Goal: Task Accomplishment & Management: Use online tool/utility

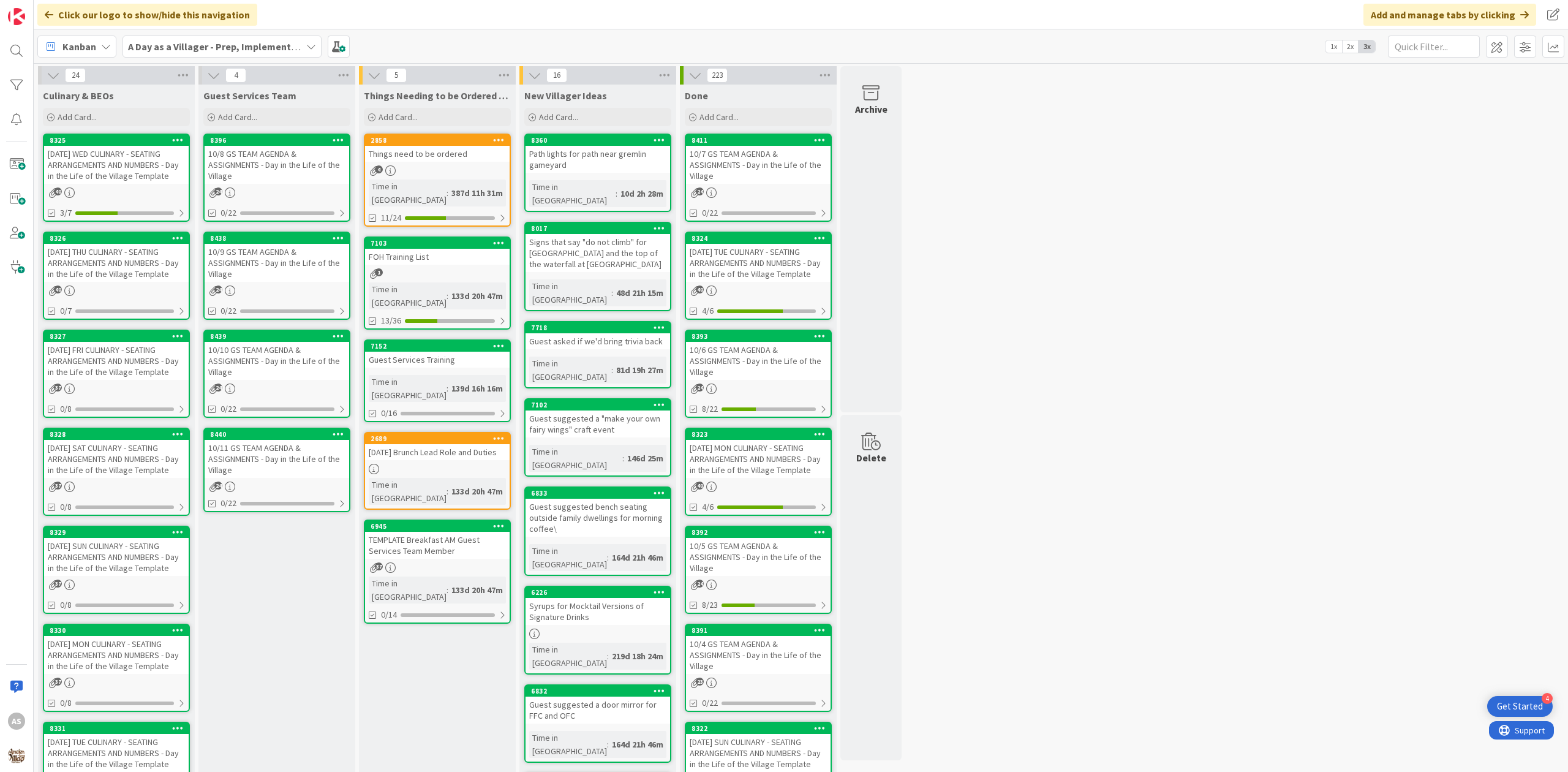
click at [256, 155] on div "10/8 GS TEAM AGENDA & ASSIGNMENTS - Day in the Life of the Village" at bounding box center [277, 165] width 145 height 38
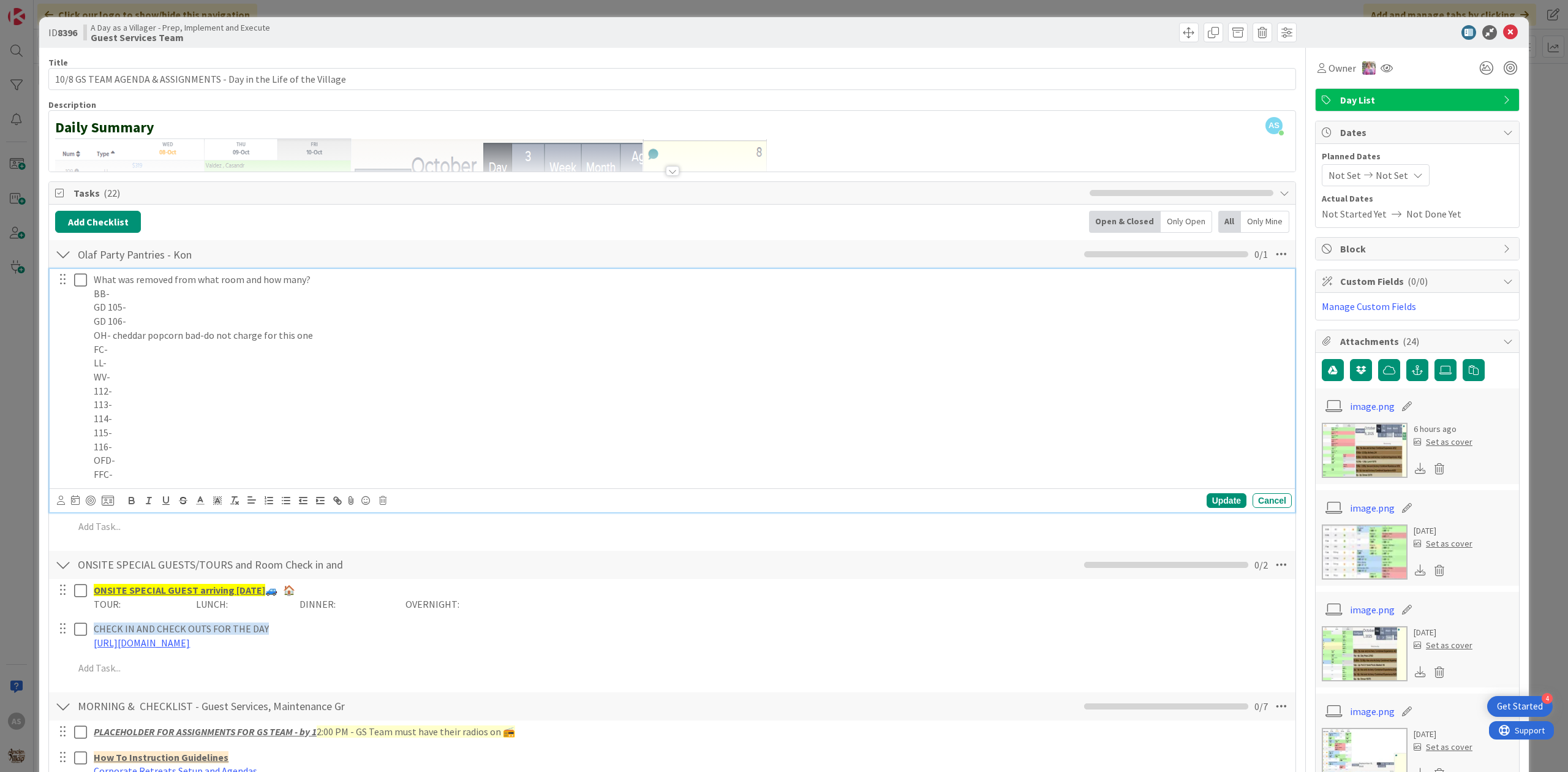
click at [180, 289] on p "BB-" at bounding box center [690, 294] width 1194 height 14
click at [152, 298] on p "BB- 2x m&m, 1x coke," at bounding box center [690, 294] width 1194 height 14
click at [205, 286] on p "What was removed from what room and how many?" at bounding box center [690, 279] width 1194 height 14
click at [201, 293] on p "BB- 2x m&m, 2x coke," at bounding box center [690, 294] width 1194 height 14
click at [314, 342] on p "OH- cheddar popcorn bad-do not charge for this one" at bounding box center [690, 335] width 1194 height 14
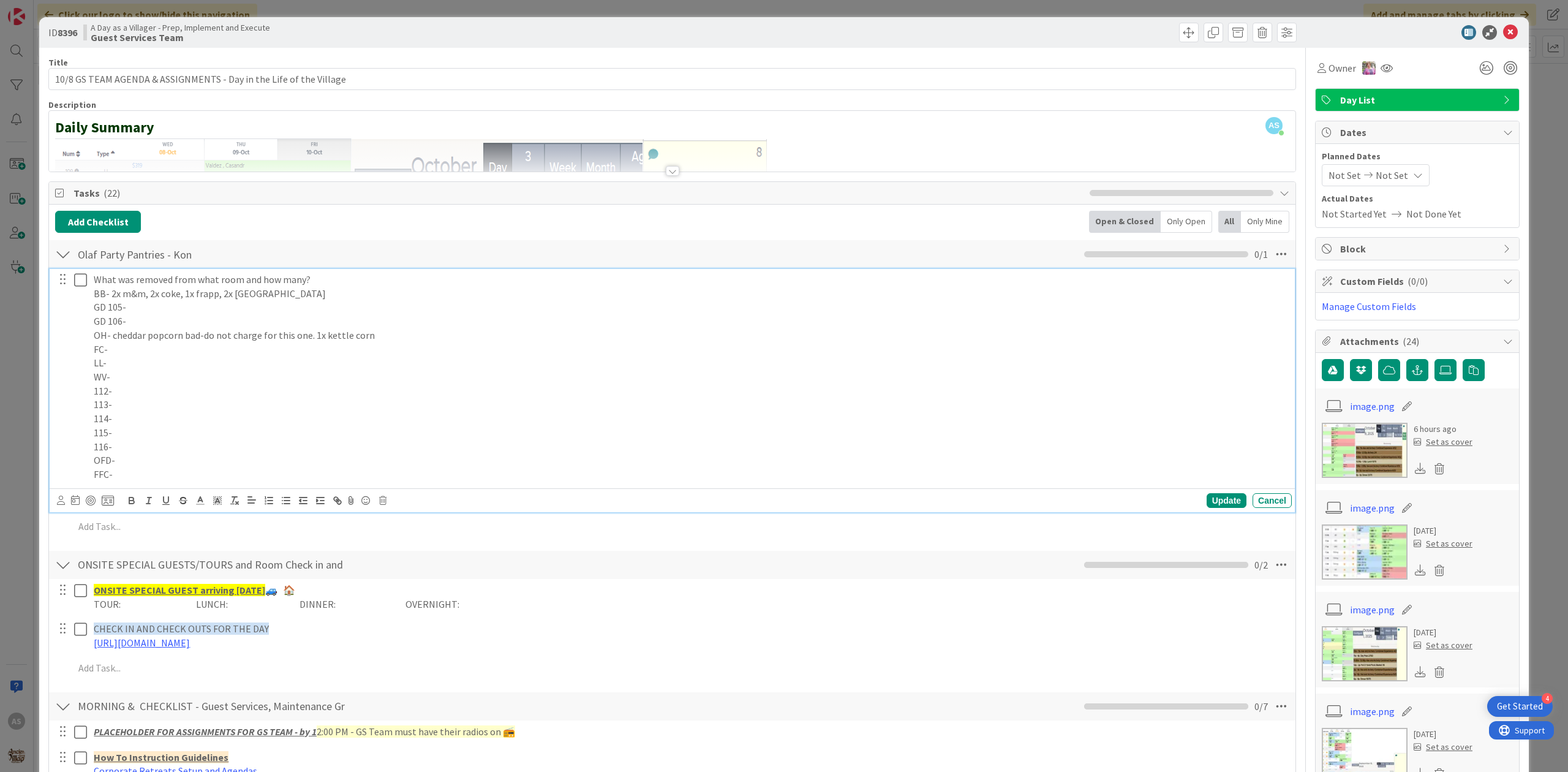
click at [131, 471] on p "FFC-" at bounding box center [690, 475] width 1194 height 14
drag, startPoint x: 1223, startPoint y: 503, endPoint x: 1182, endPoint y: 510, distance: 41.6
click at [1221, 503] on div "Update" at bounding box center [1226, 500] width 40 height 15
click at [82, 285] on icon at bounding box center [80, 279] width 12 height 15
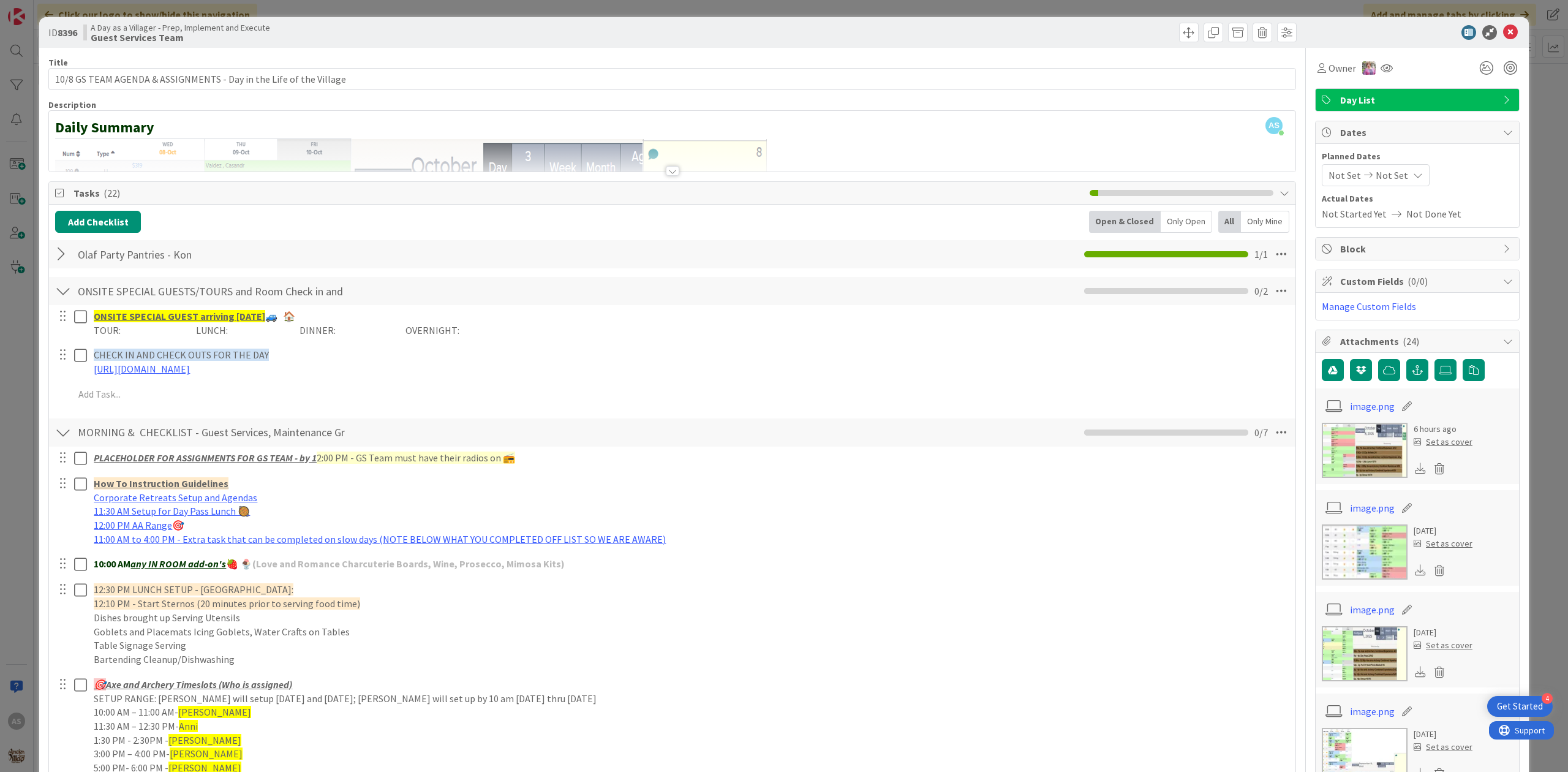
click at [62, 262] on div at bounding box center [63, 253] width 16 height 22
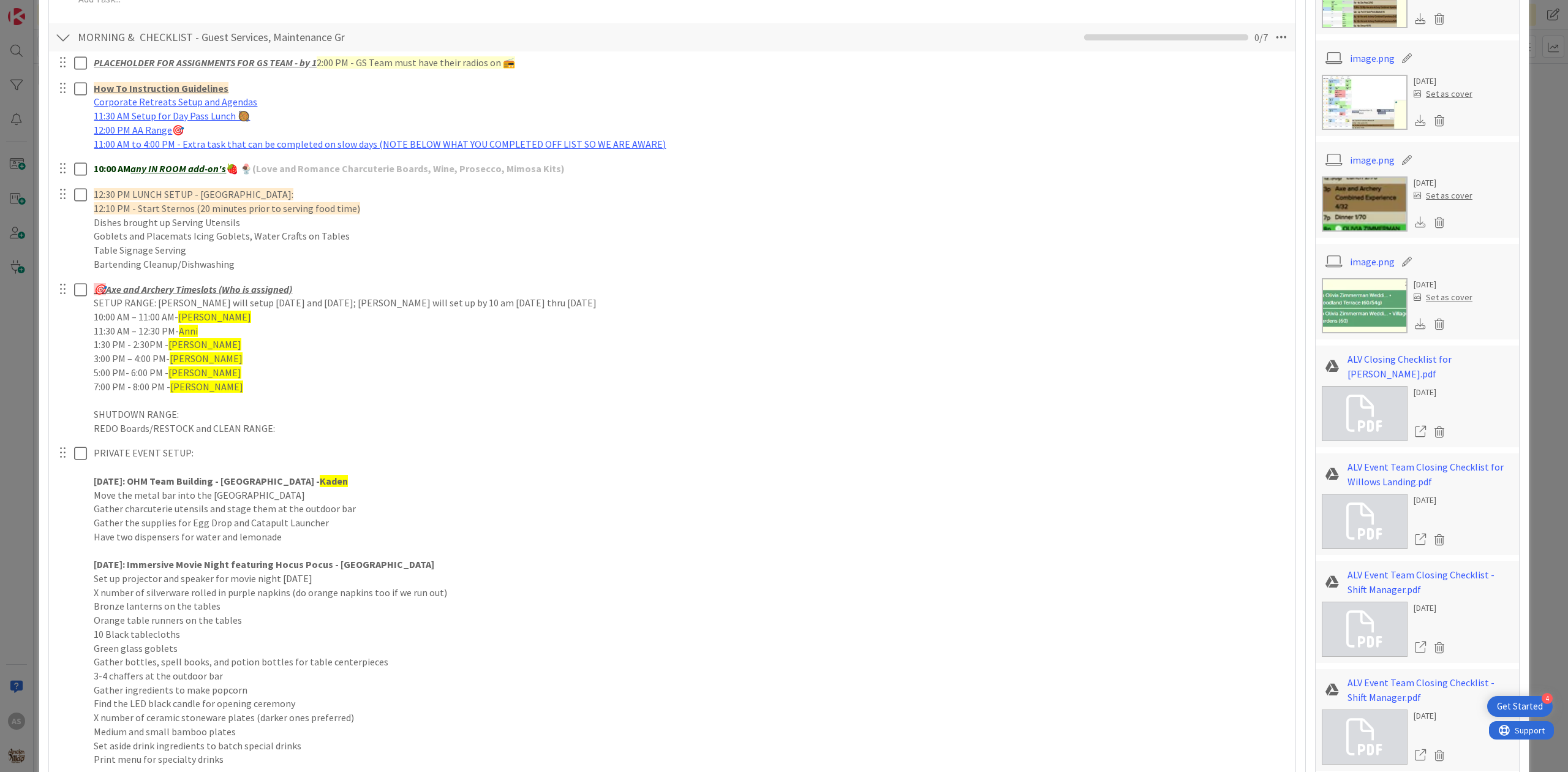
scroll to position [898, 0]
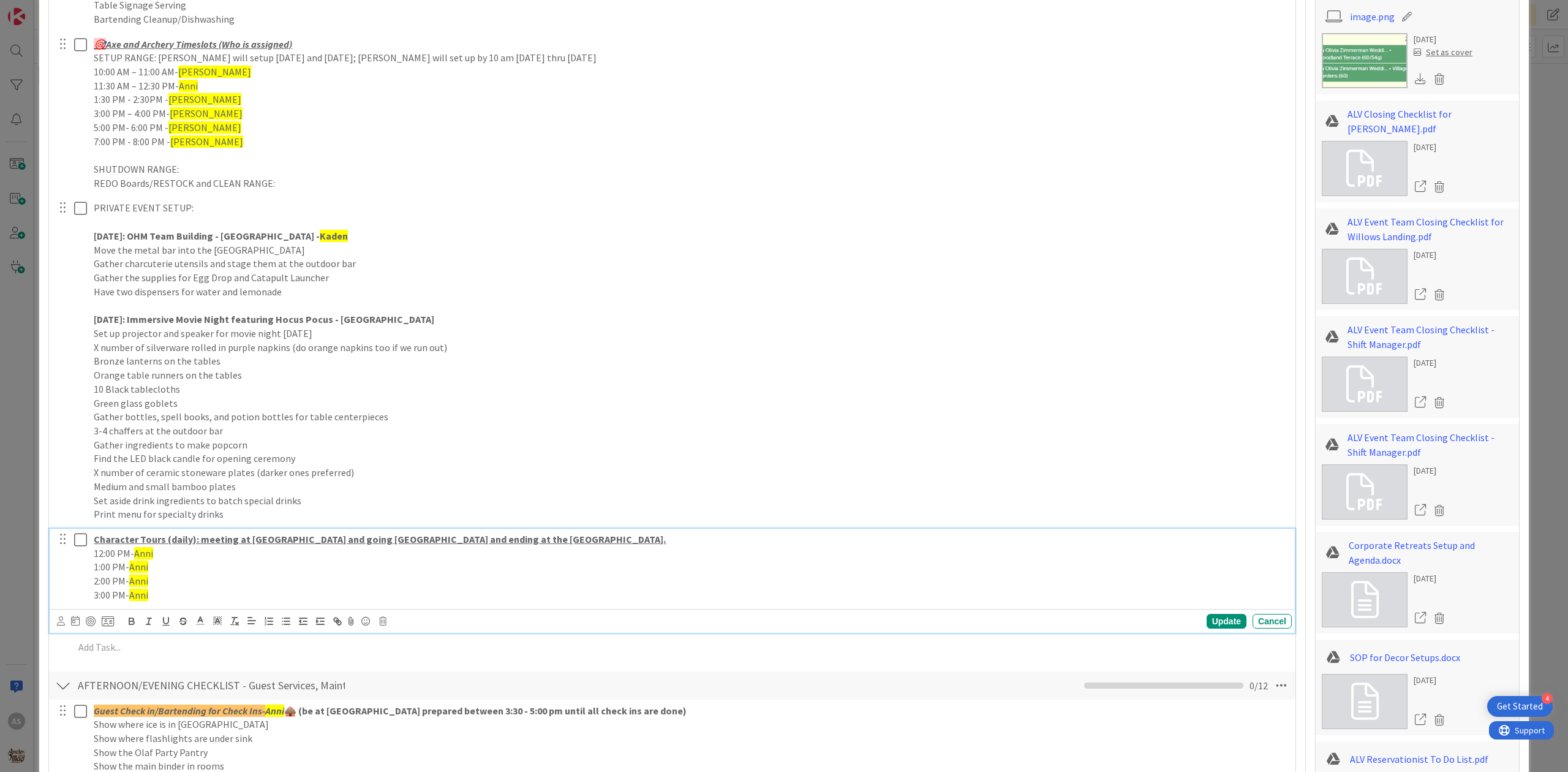
click at [87, 544] on button at bounding box center [81, 540] width 15 height 20
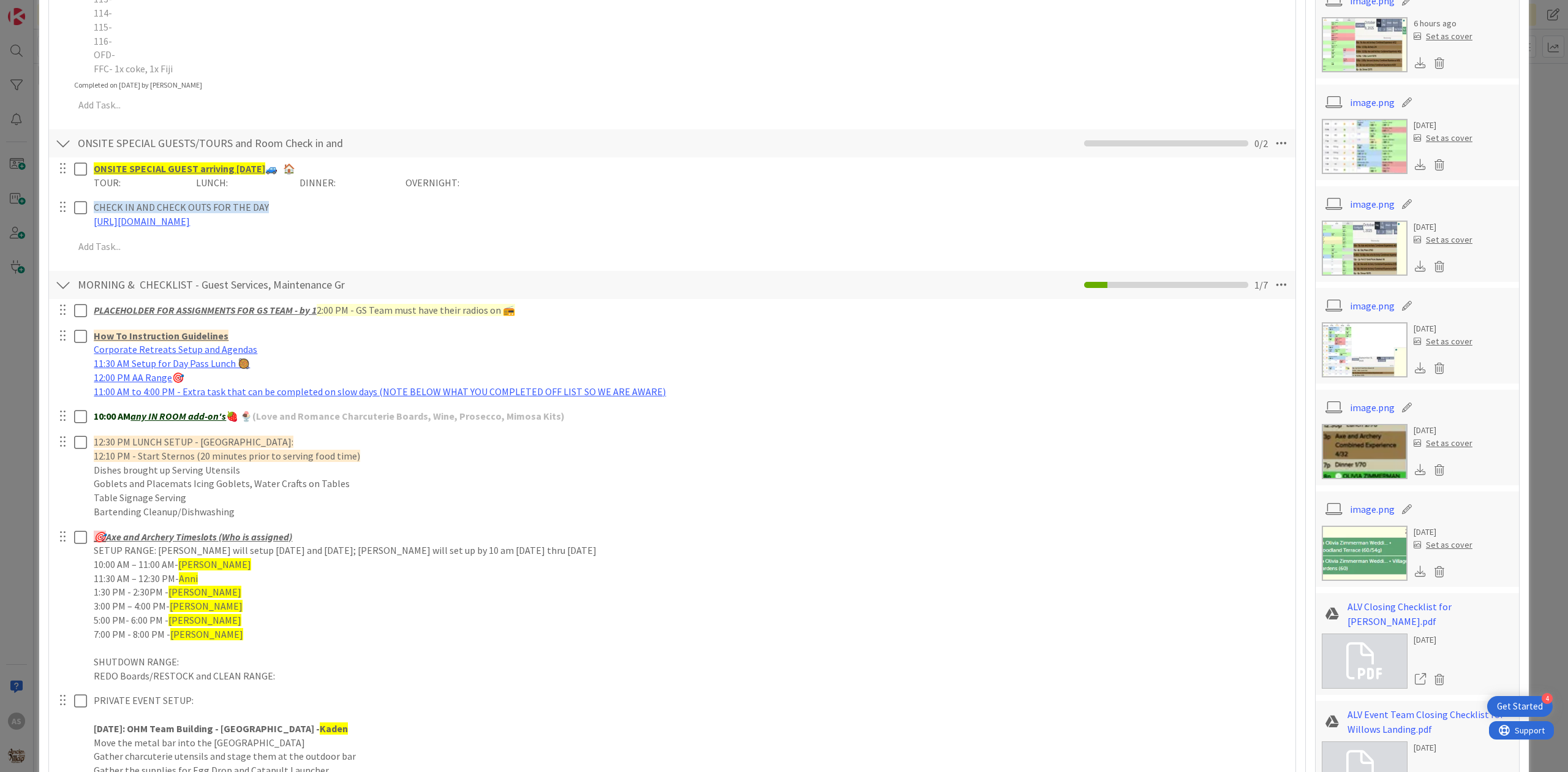
scroll to position [408, 0]
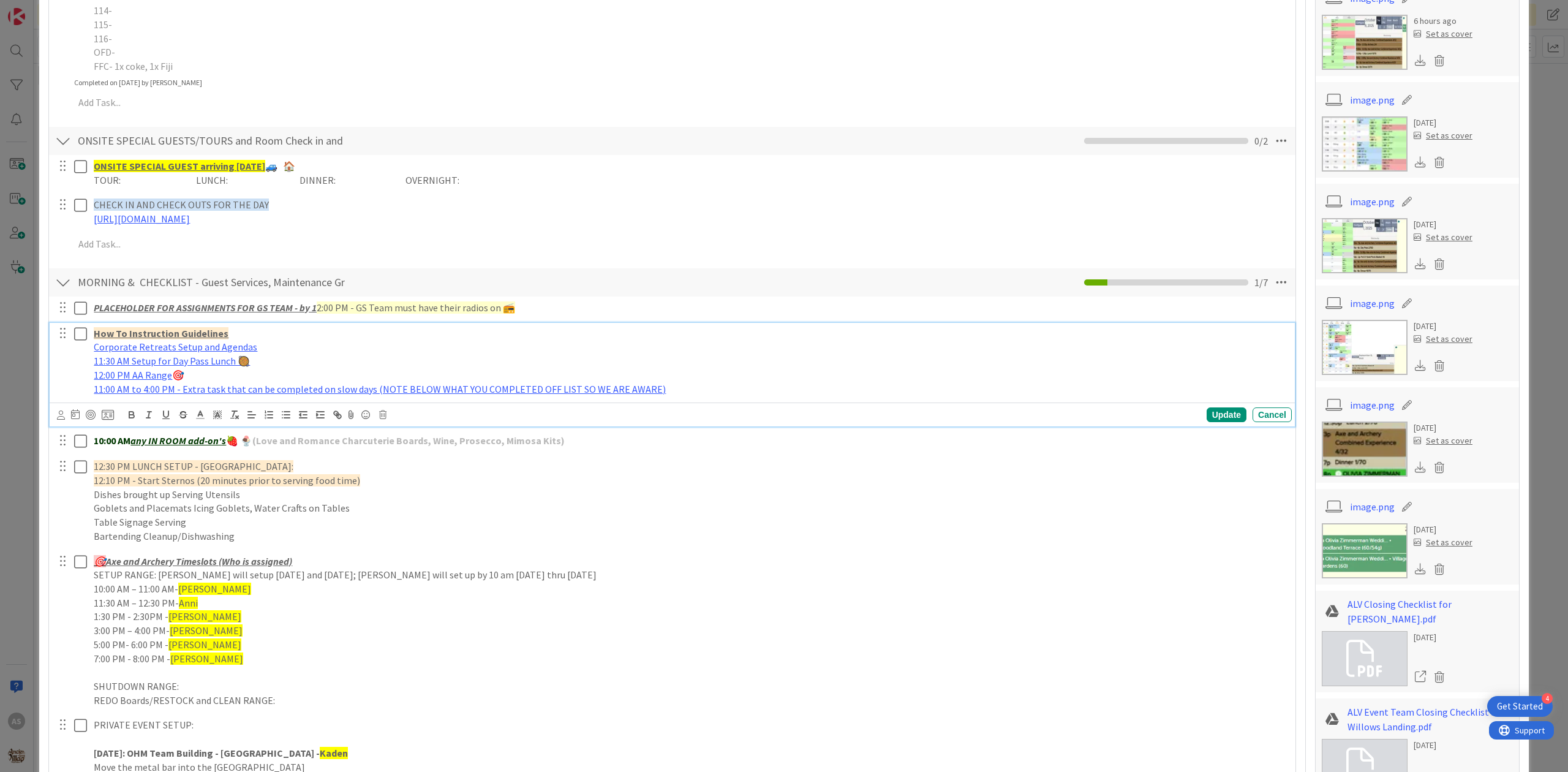
click at [74, 334] on icon at bounding box center [80, 334] width 12 height 15
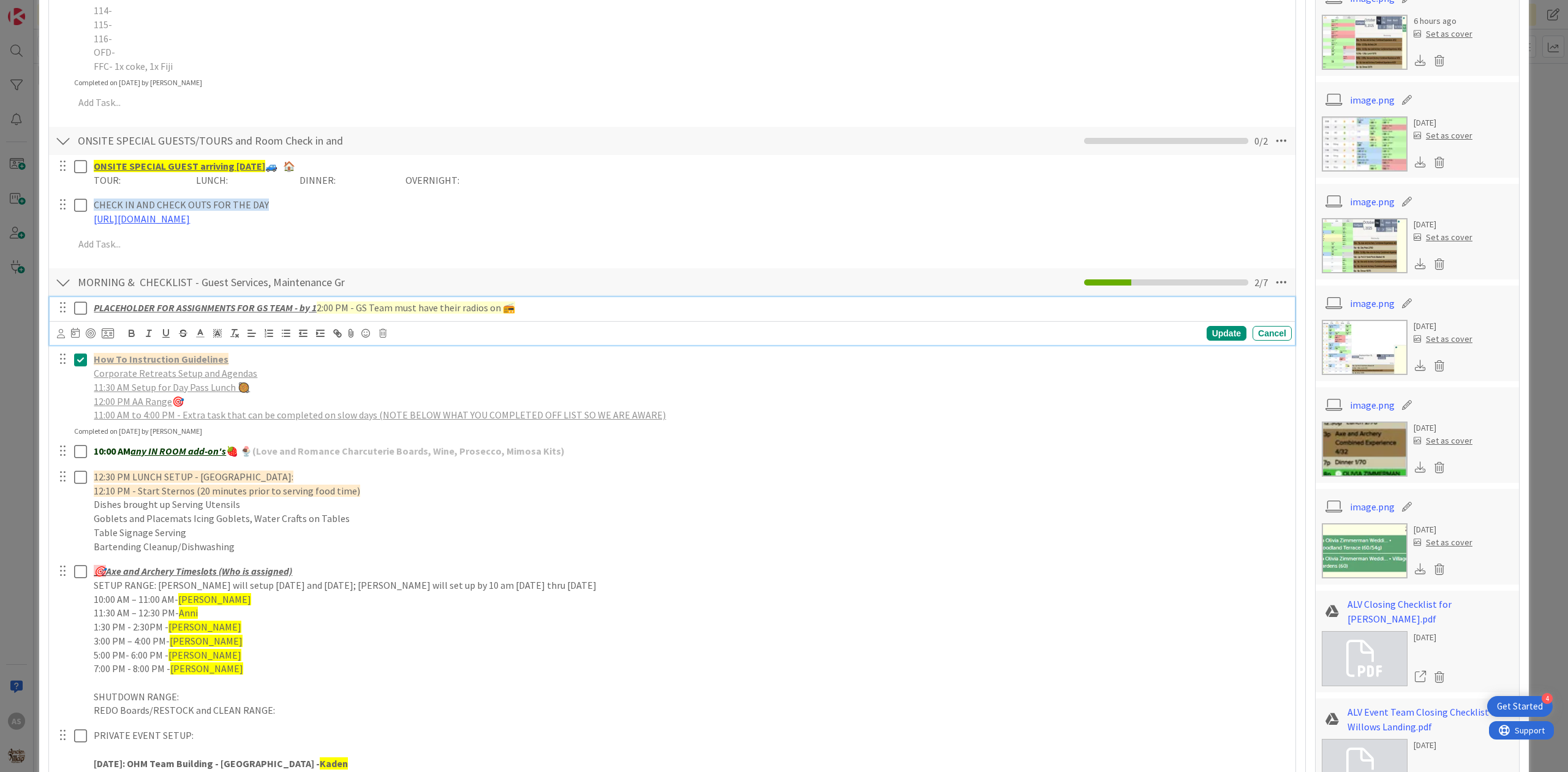
click at [77, 304] on icon at bounding box center [80, 308] width 12 height 15
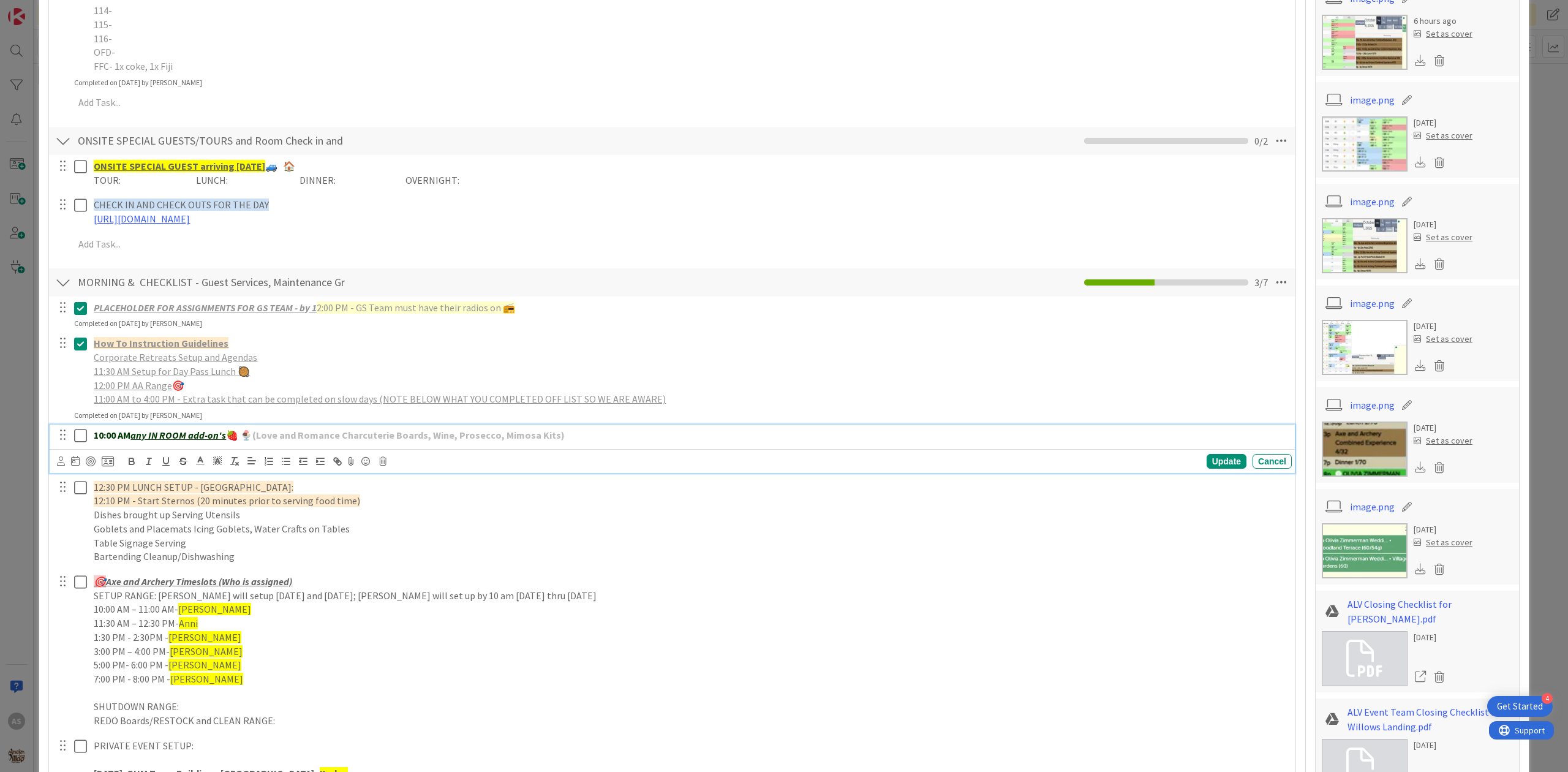
click at [79, 438] on icon at bounding box center [80, 435] width 12 height 15
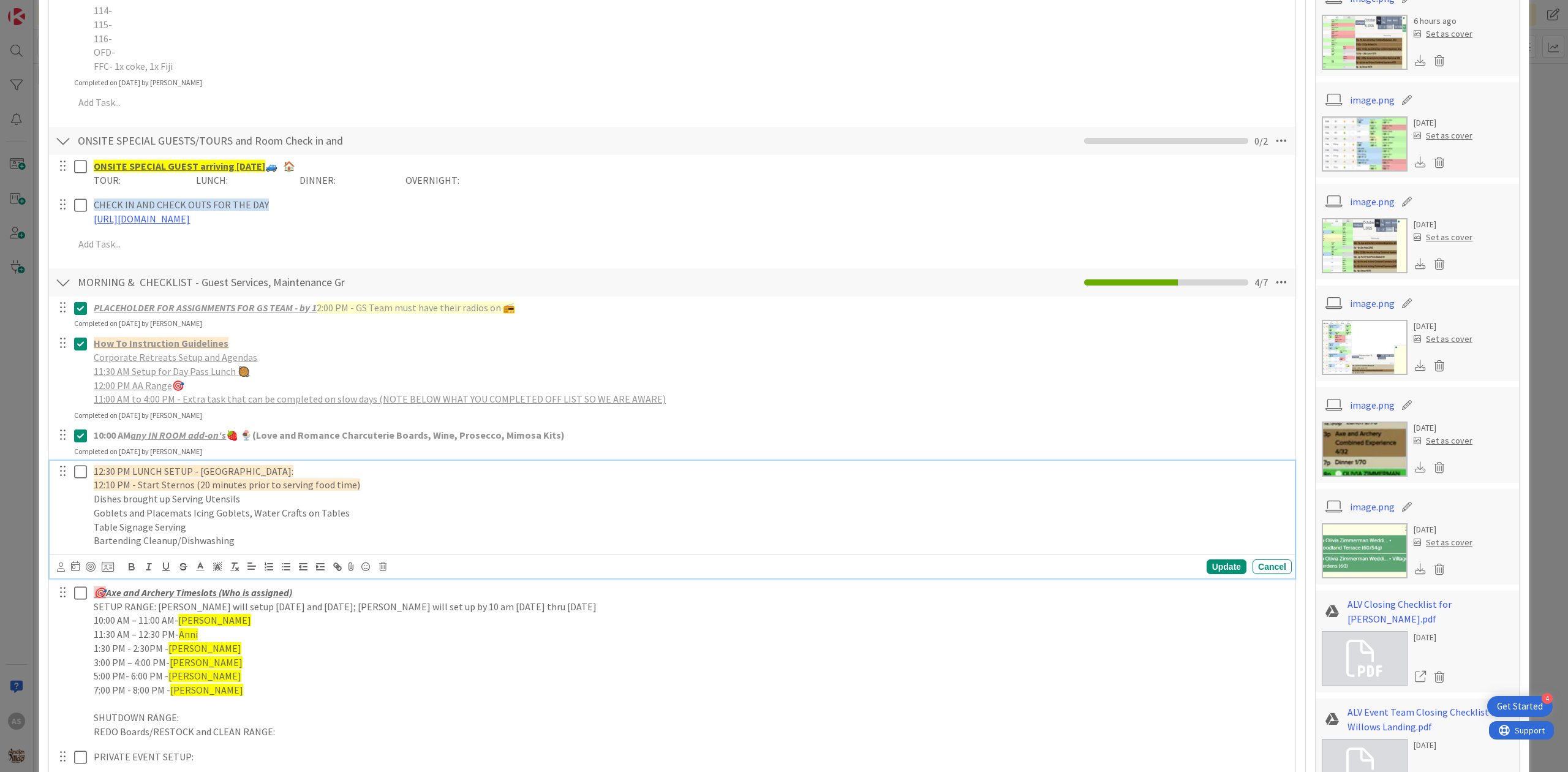
click at [82, 470] on icon at bounding box center [80, 471] width 12 height 15
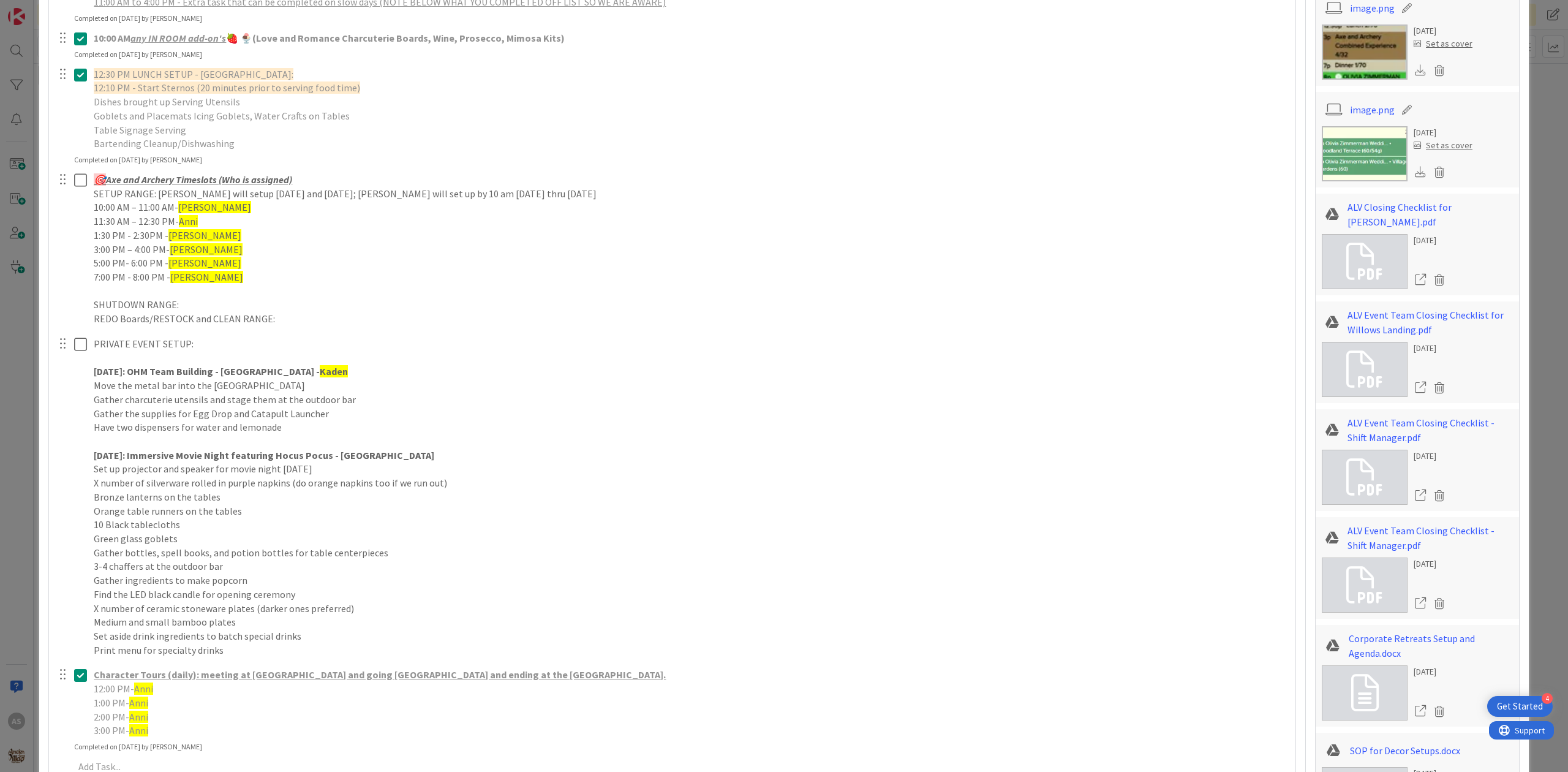
scroll to position [816, 0]
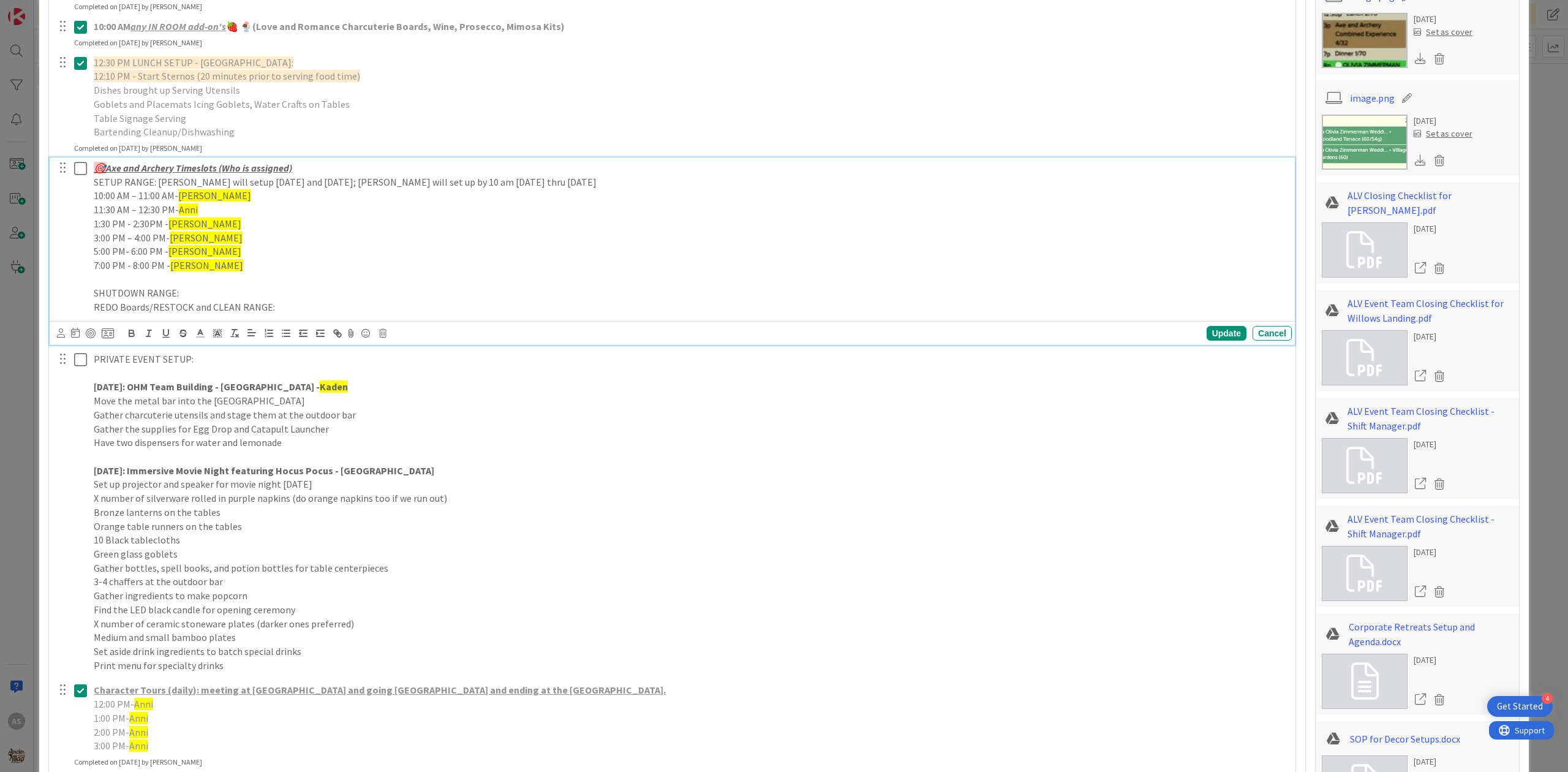
click at [82, 170] on icon at bounding box center [80, 168] width 12 height 15
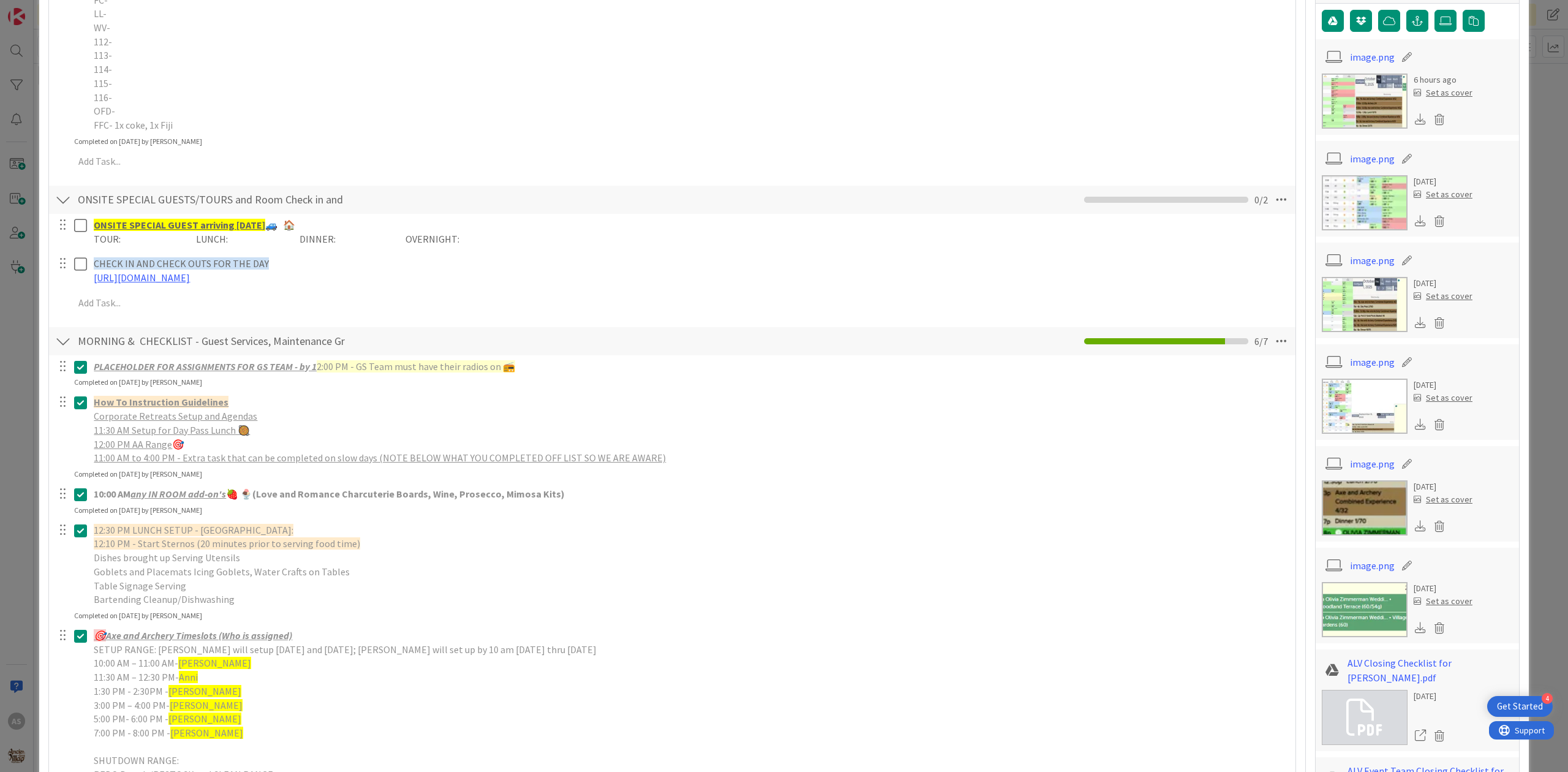
scroll to position [326, 0]
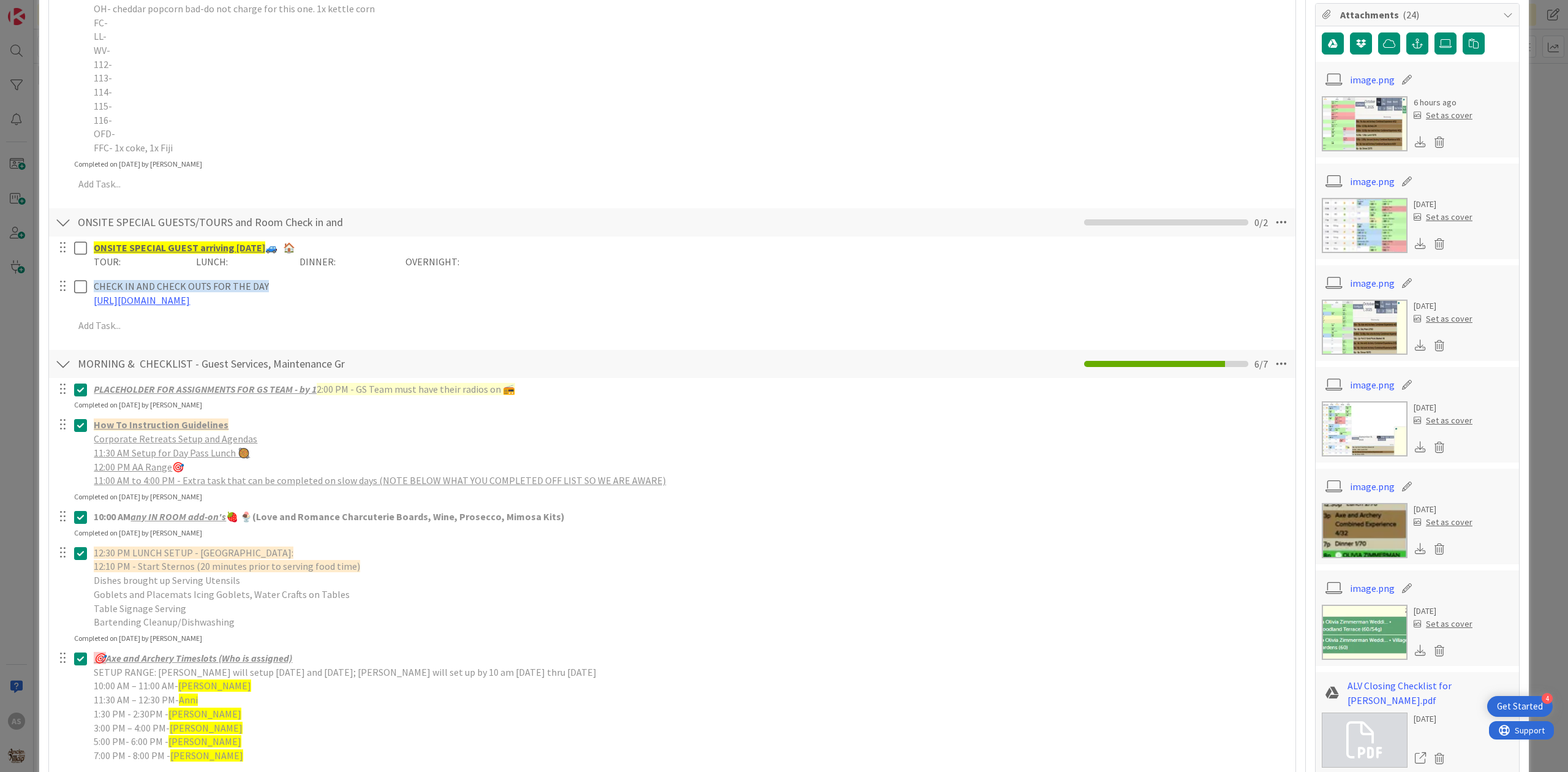
click at [68, 221] on div at bounding box center [63, 222] width 16 height 22
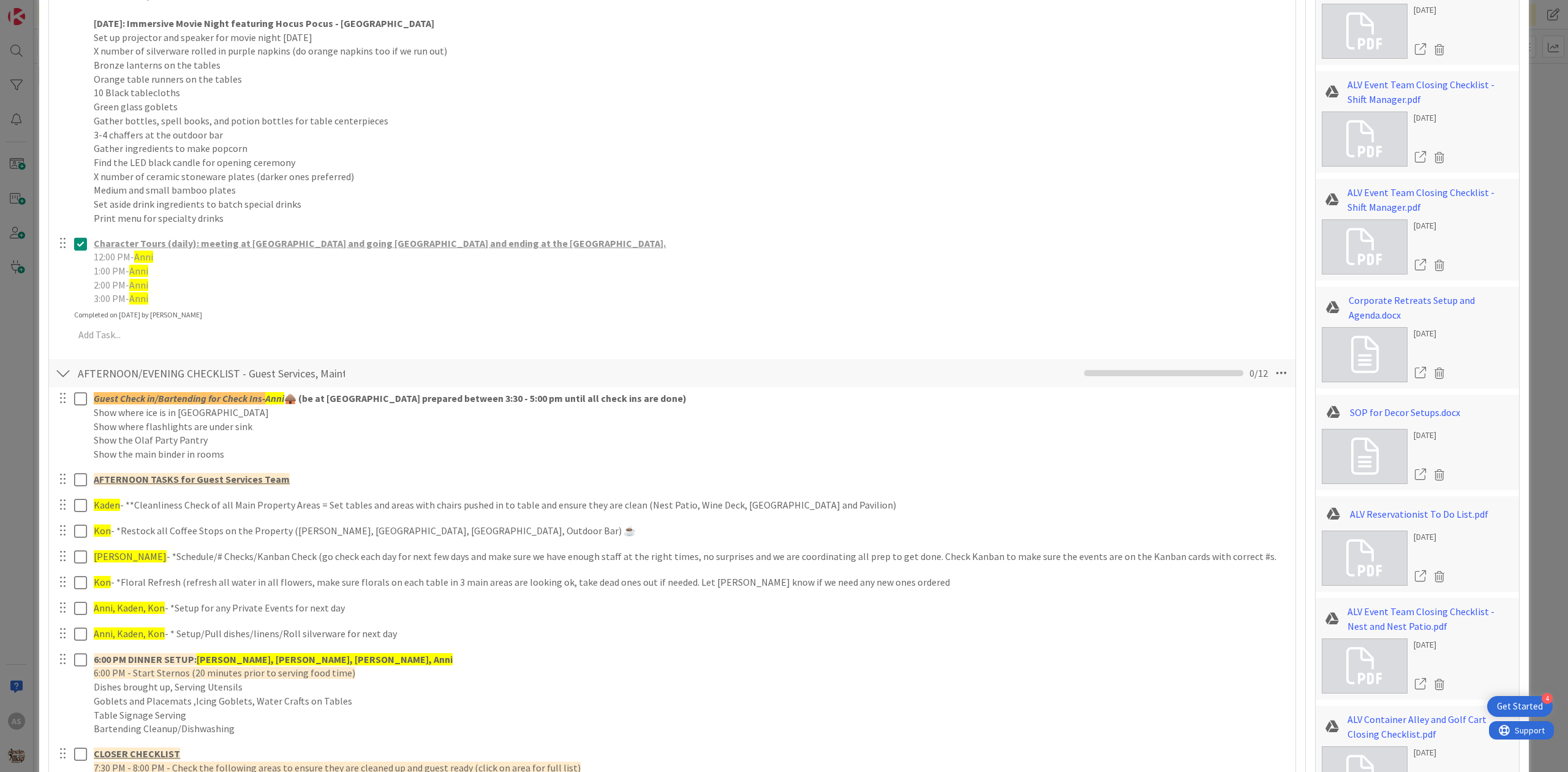
scroll to position [1307, 0]
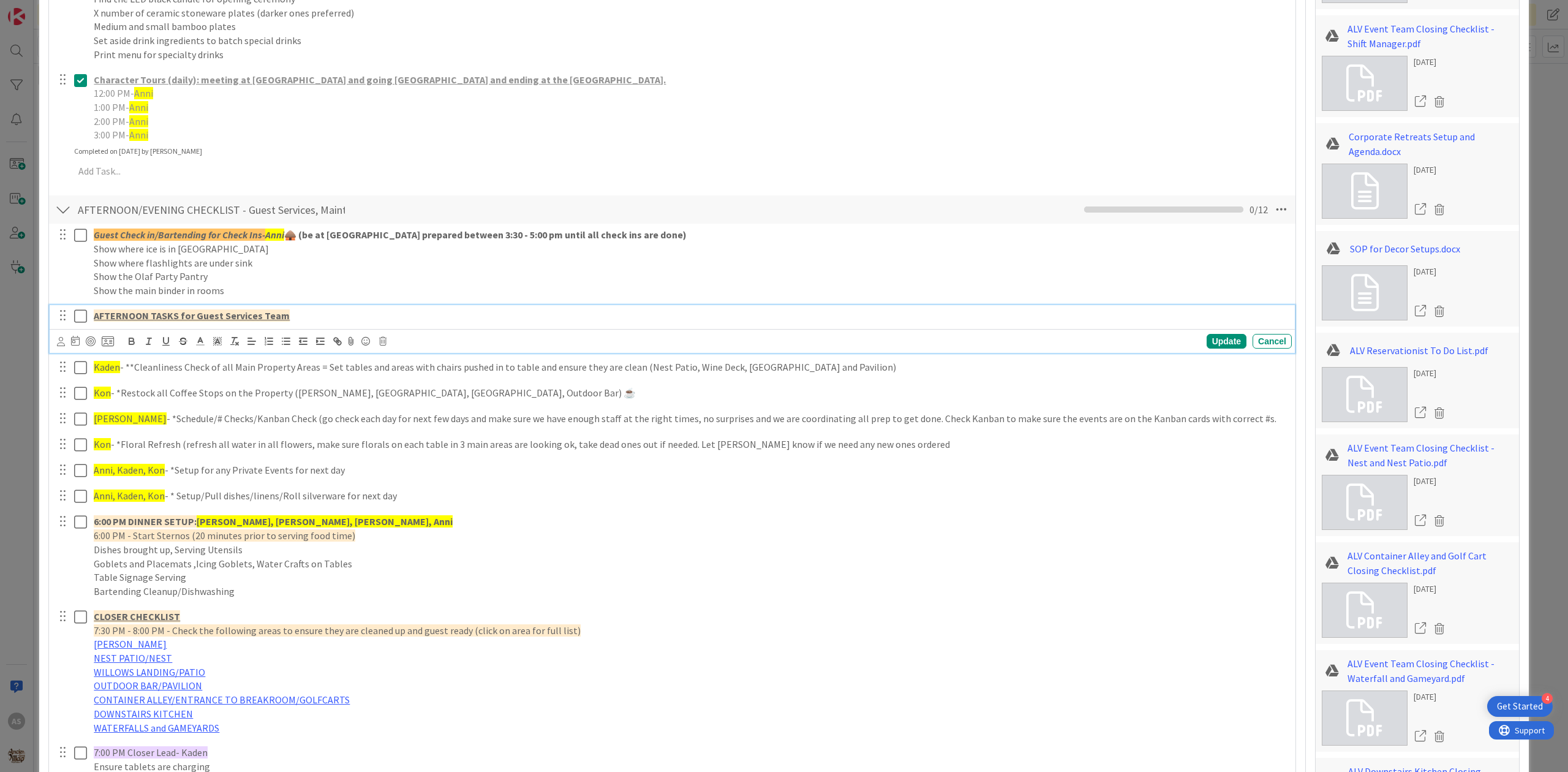
click at [76, 315] on icon at bounding box center [80, 316] width 12 height 15
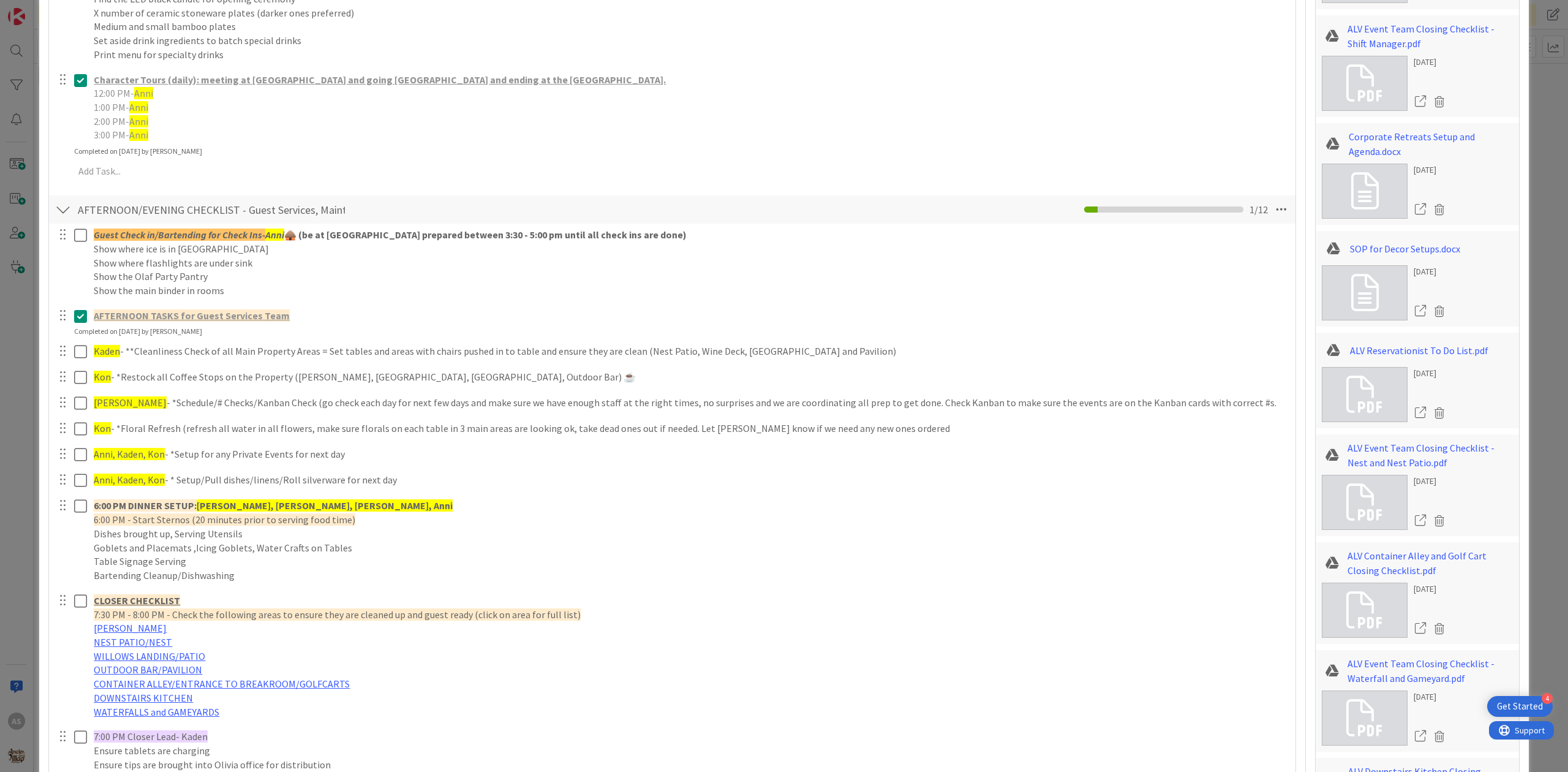
click at [1290, 221] on div "Title 66 / 128 10/8 GS TEAM AGENDA & ASSIGNMENTS - Day in the Life of the Villa…" at bounding box center [784, 205] width 1471 height 2926
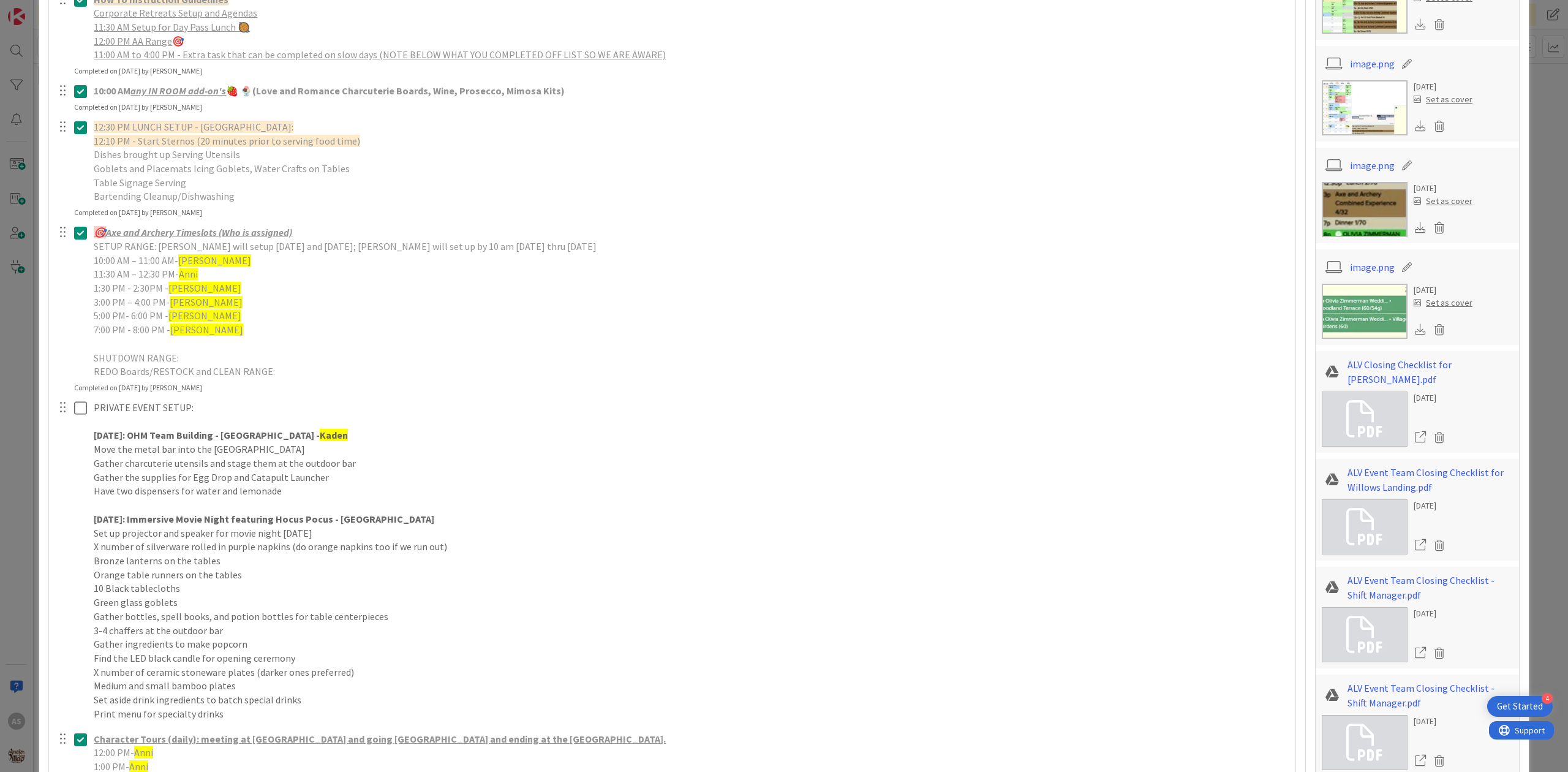
scroll to position [816, 0]
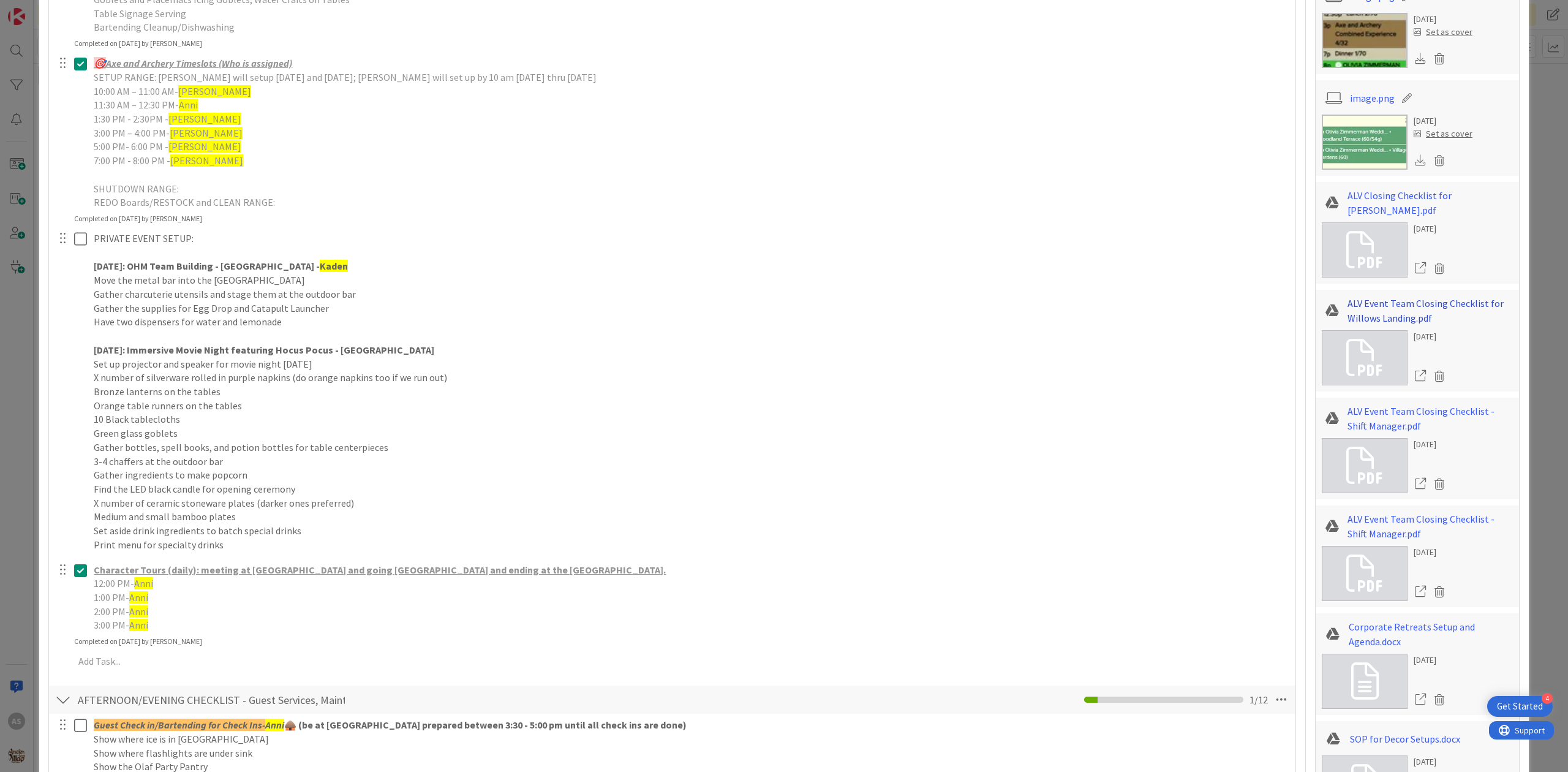
click at [1404, 310] on link "ALV Event Team Closing Checklist for Willows Landing.pdf" at bounding box center [1430, 310] width 165 height 29
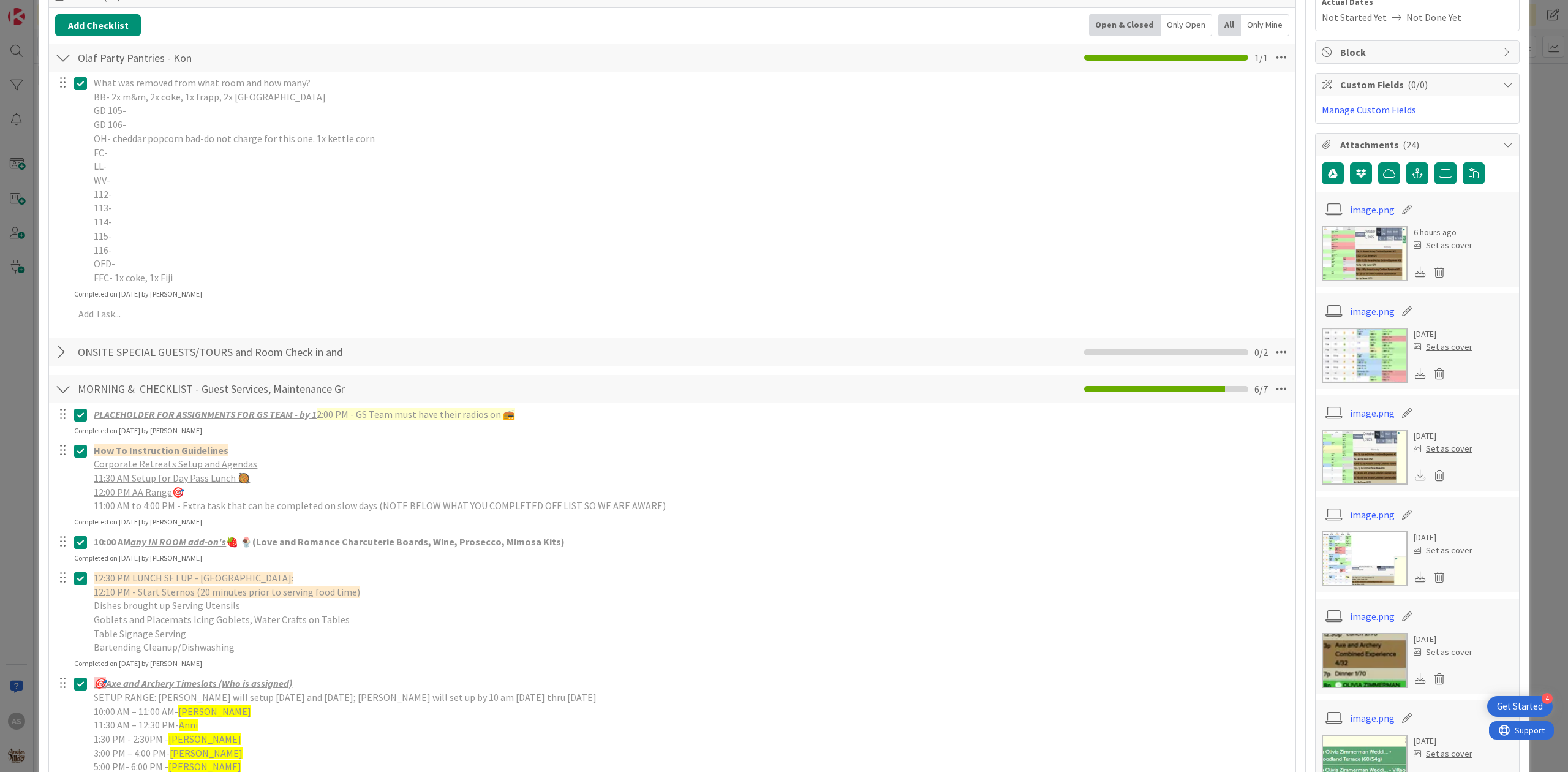
scroll to position [0, 0]
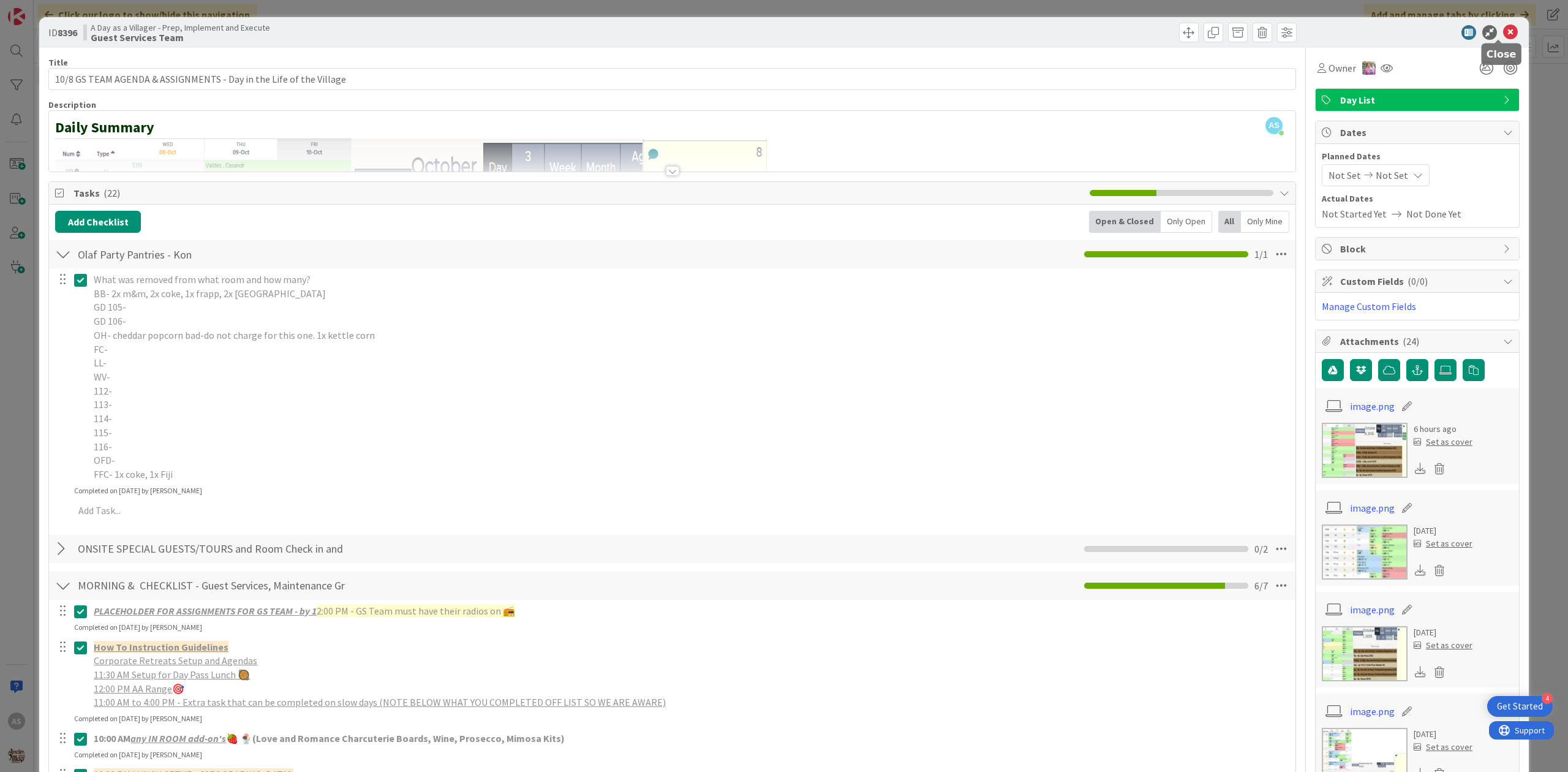
click at [1503, 33] on icon at bounding box center [1510, 32] width 15 height 15
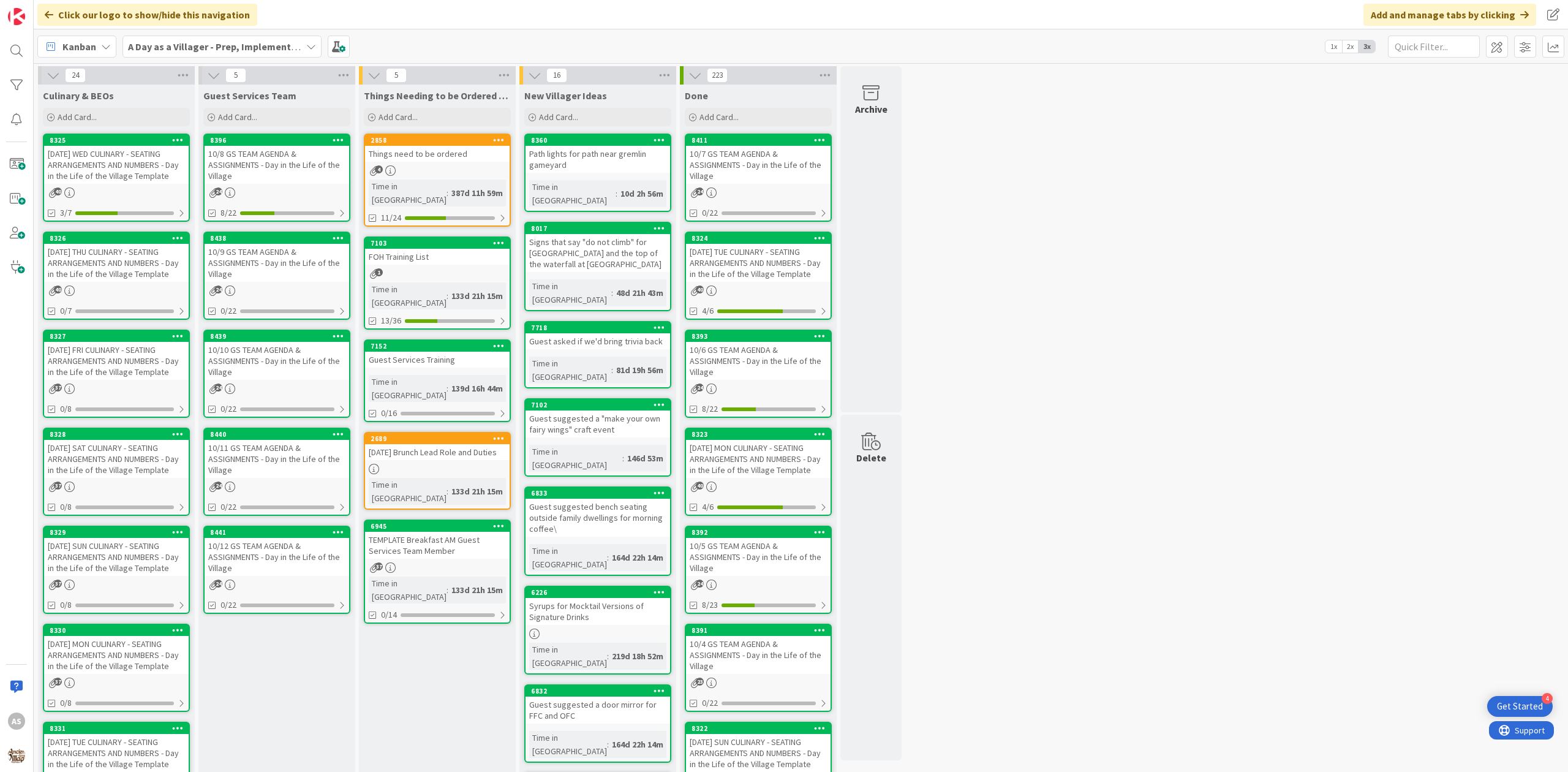
drag, startPoint x: 1160, startPoint y: 220, endPoint x: 1101, endPoint y: 282, distance: 85.6
click at [1160, 221] on div "24 Culinary & BEOs Add Card... 8325 [DATE] WED CULINARY - SEATING ARRANGEMENTS …" at bounding box center [801, 607] width 1530 height 1083
click at [1100, 279] on div "24 Culinary & BEOs Add Card... 8325 [DATE] WED CULINARY - SEATING ARRANGEMENTS …" at bounding box center [801, 607] width 1530 height 1083
click at [952, 325] on div "24 Culinary & BEOs Add Card... 8325 [DATE] WED CULINARY - SEATING ARRANGEMENTS …" at bounding box center [801, 607] width 1530 height 1083
click at [1275, 152] on div "24 Culinary & BEOs Add Card... 8325 [DATE] WED CULINARY - SEATING ARRANGEMENTS …" at bounding box center [801, 607] width 1530 height 1083
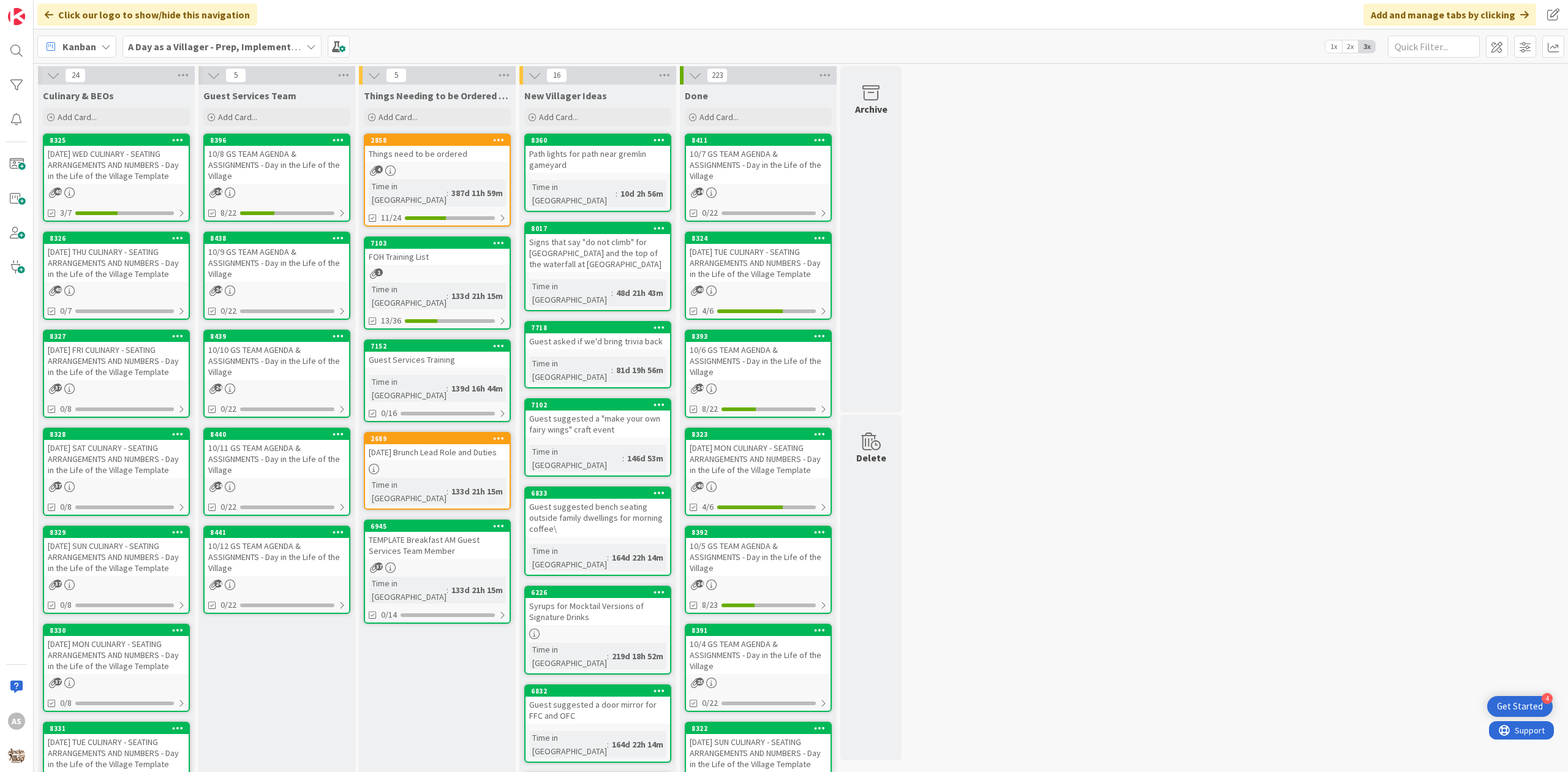
click at [266, 253] on div "10/9 GS TEAM AGENDA & ASSIGNMENTS - Day in the Life of the Village" at bounding box center [277, 262] width 145 height 38
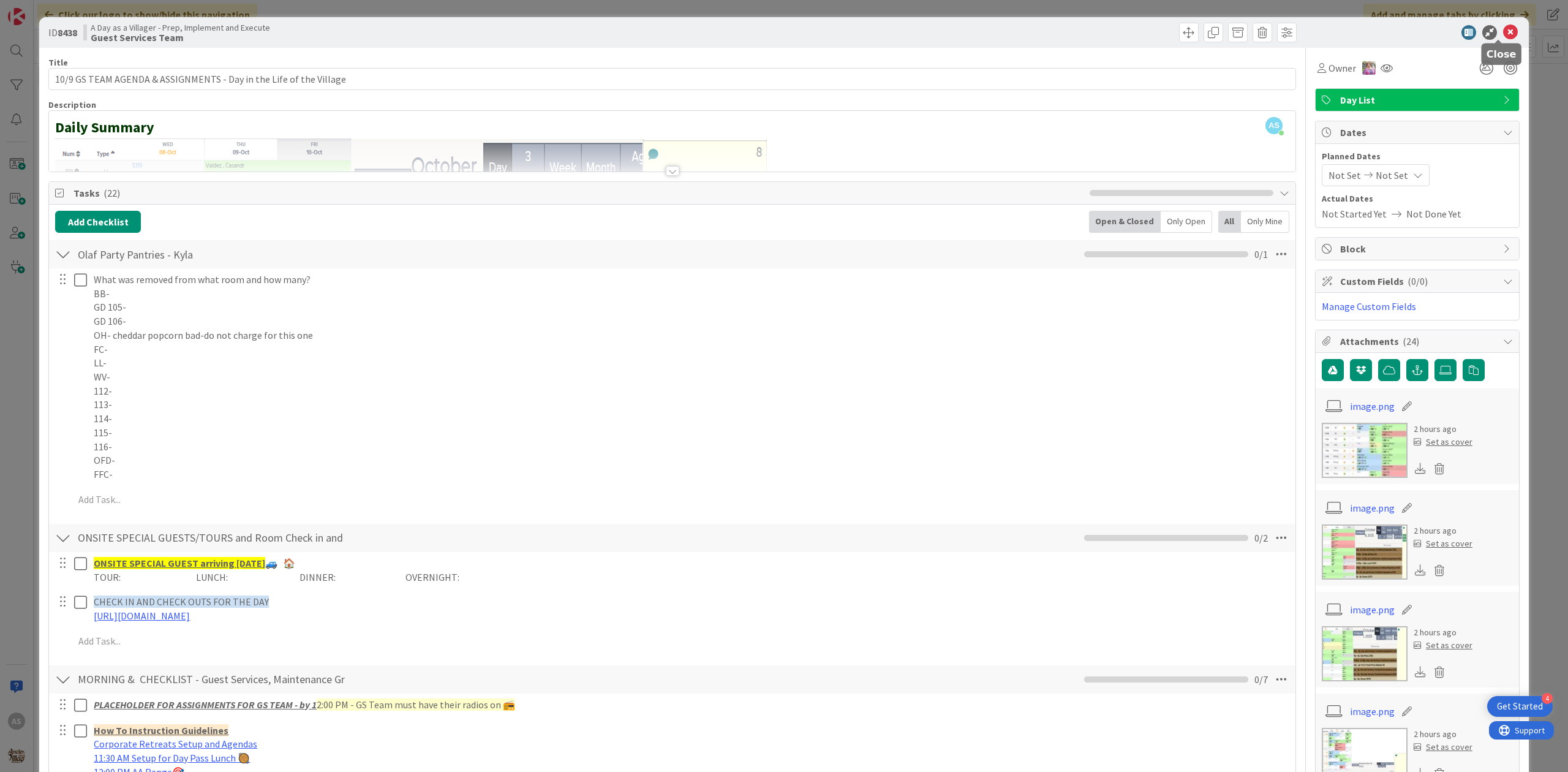
drag, startPoint x: 1498, startPoint y: 36, endPoint x: 1442, endPoint y: 49, distance: 57.5
click at [1503, 35] on icon at bounding box center [1510, 32] width 15 height 15
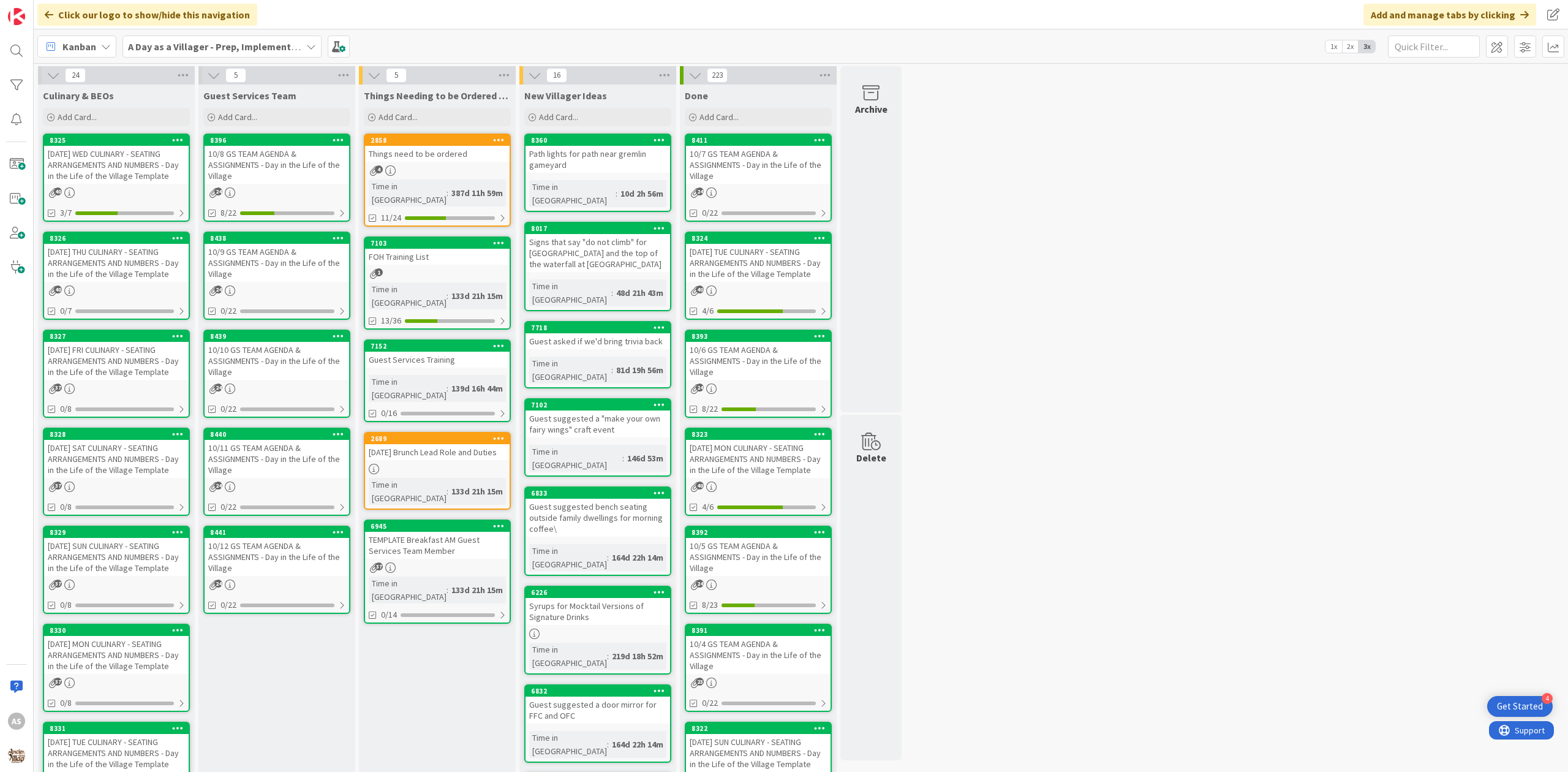
click at [107, 247] on div "[DATE] THU CULINARY - SEATING ARRANGEMENTS AND NUMBERS - Day in the Life of the…" at bounding box center [117, 262] width 145 height 38
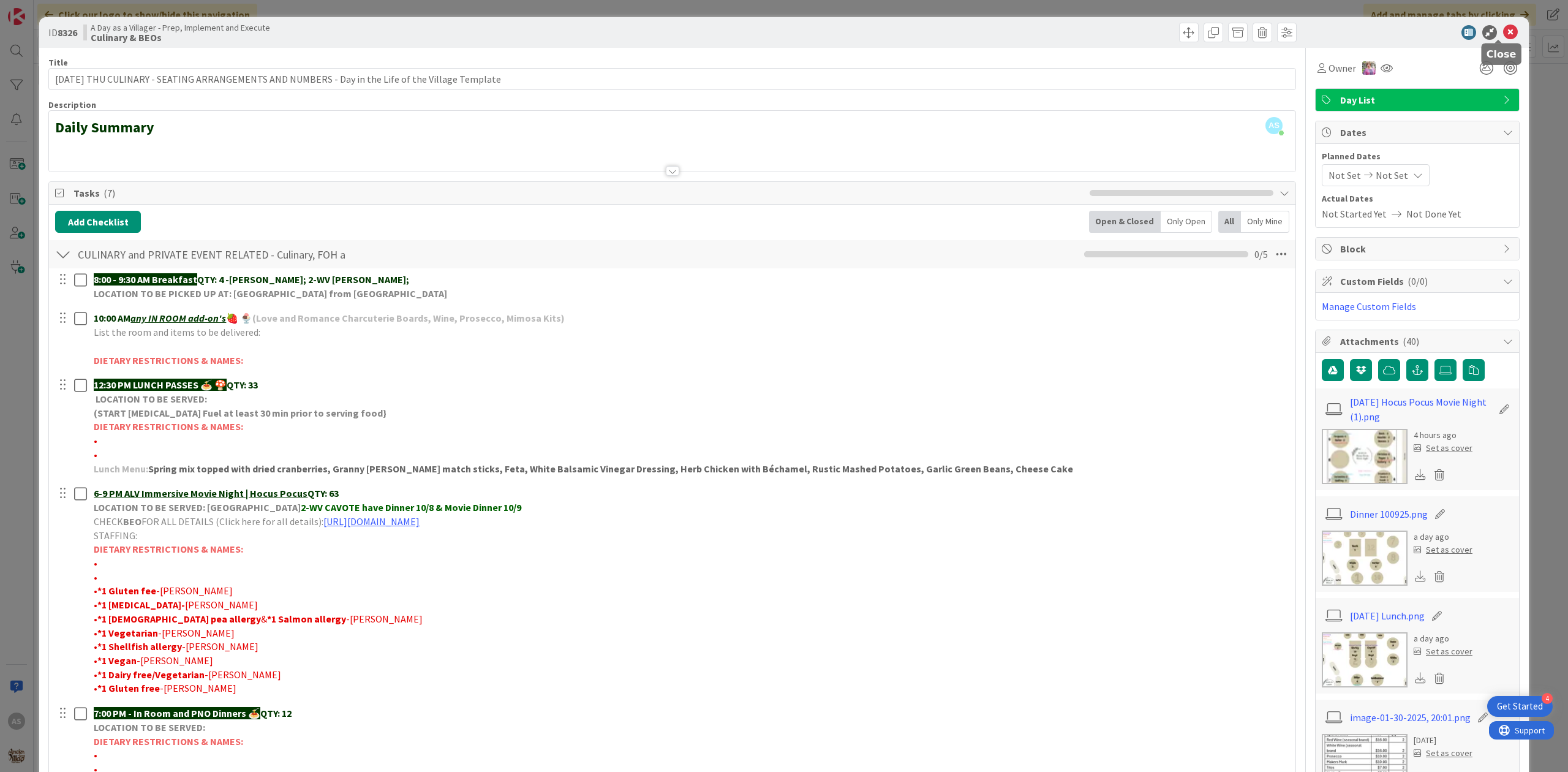
click at [1503, 30] on icon at bounding box center [1510, 32] width 15 height 15
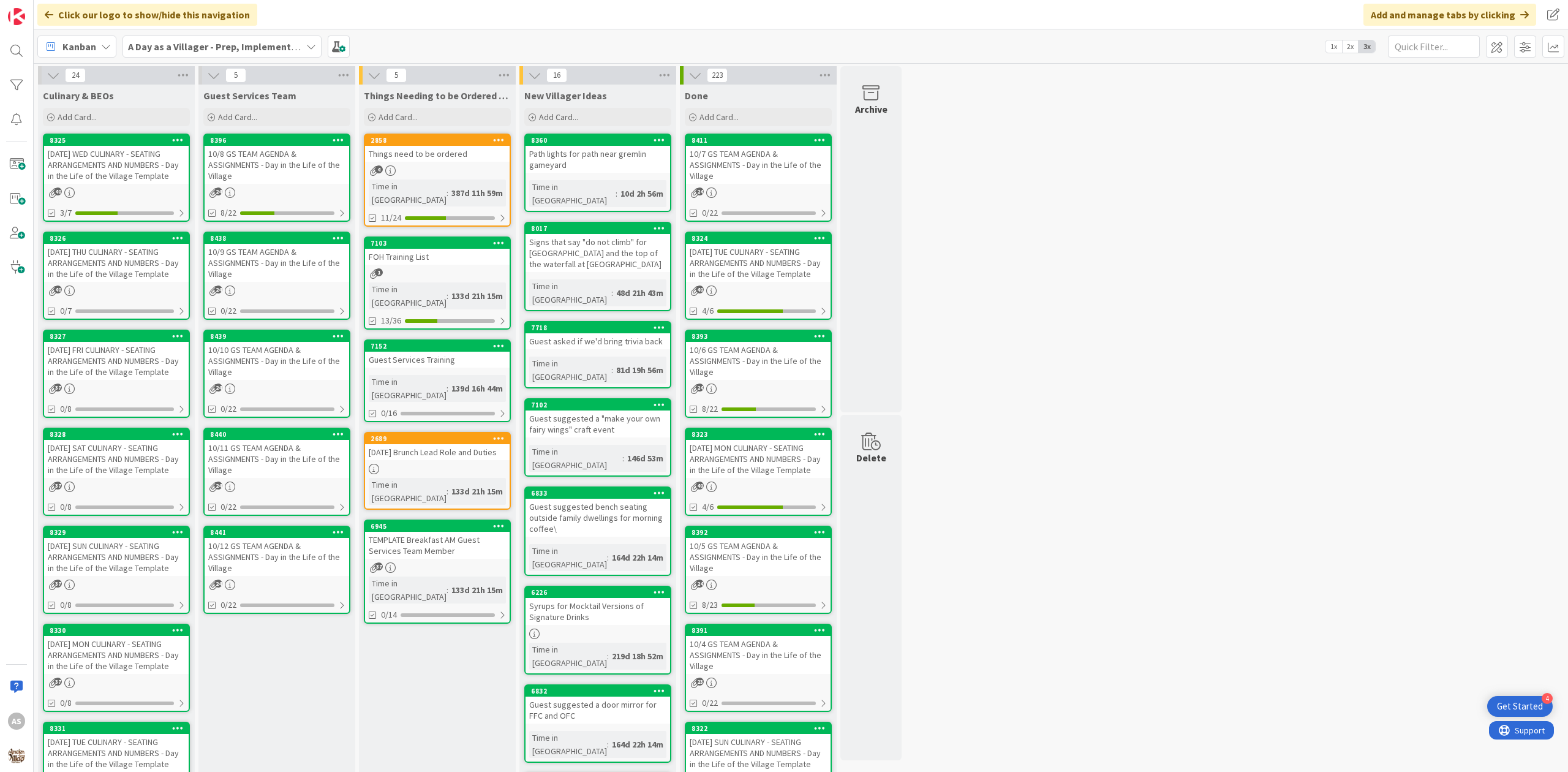
click at [234, 255] on div "10/9 GS TEAM AGENDA & ASSIGNMENTS - Day in the Life of the Village" at bounding box center [277, 262] width 145 height 38
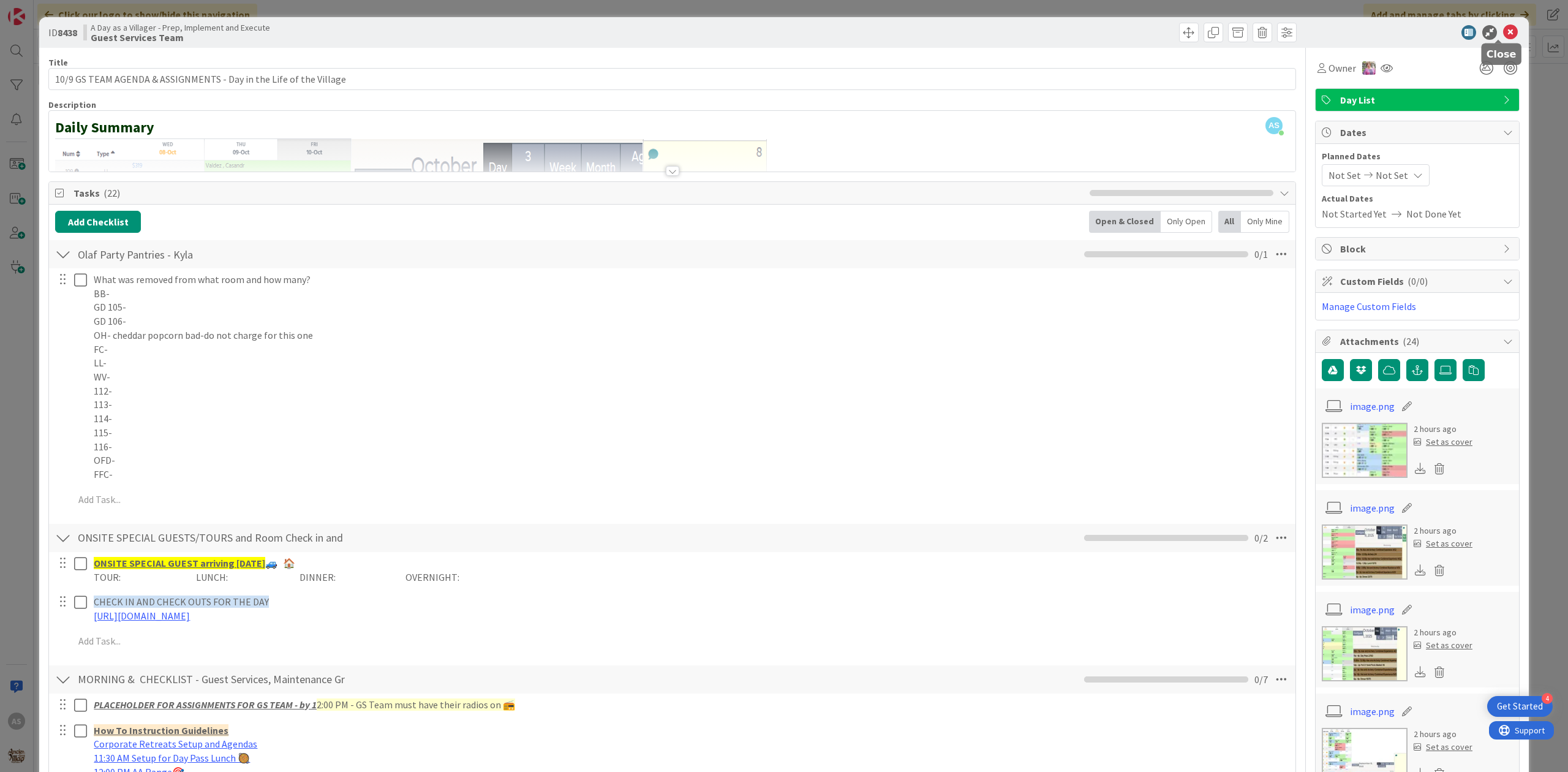
click at [1503, 27] on icon at bounding box center [1510, 32] width 15 height 15
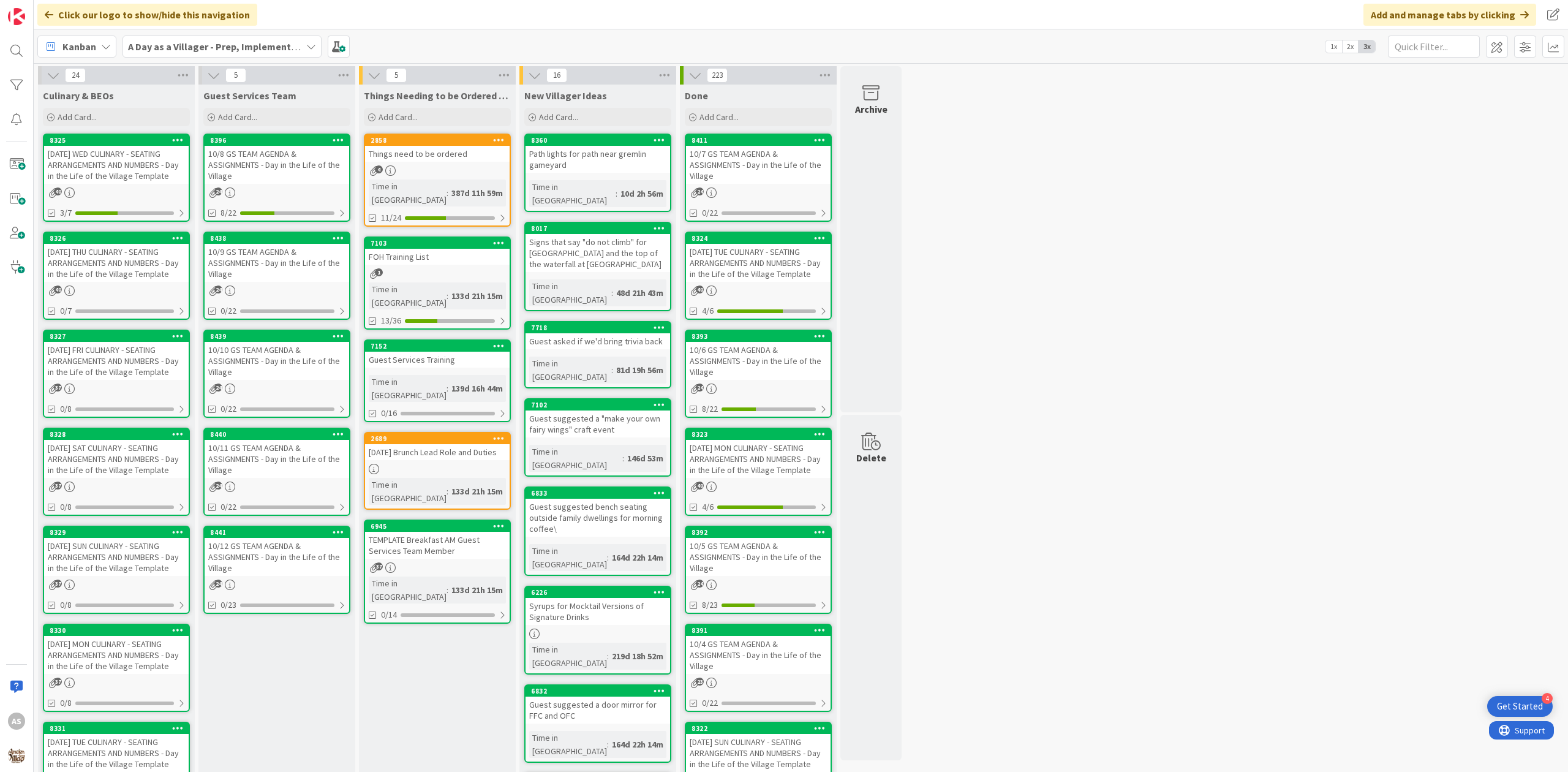
click at [152, 168] on div "[DATE] WED CULINARY - SEATING ARRANGEMENTS AND NUMBERS - Day in the Life of the…" at bounding box center [117, 165] width 145 height 38
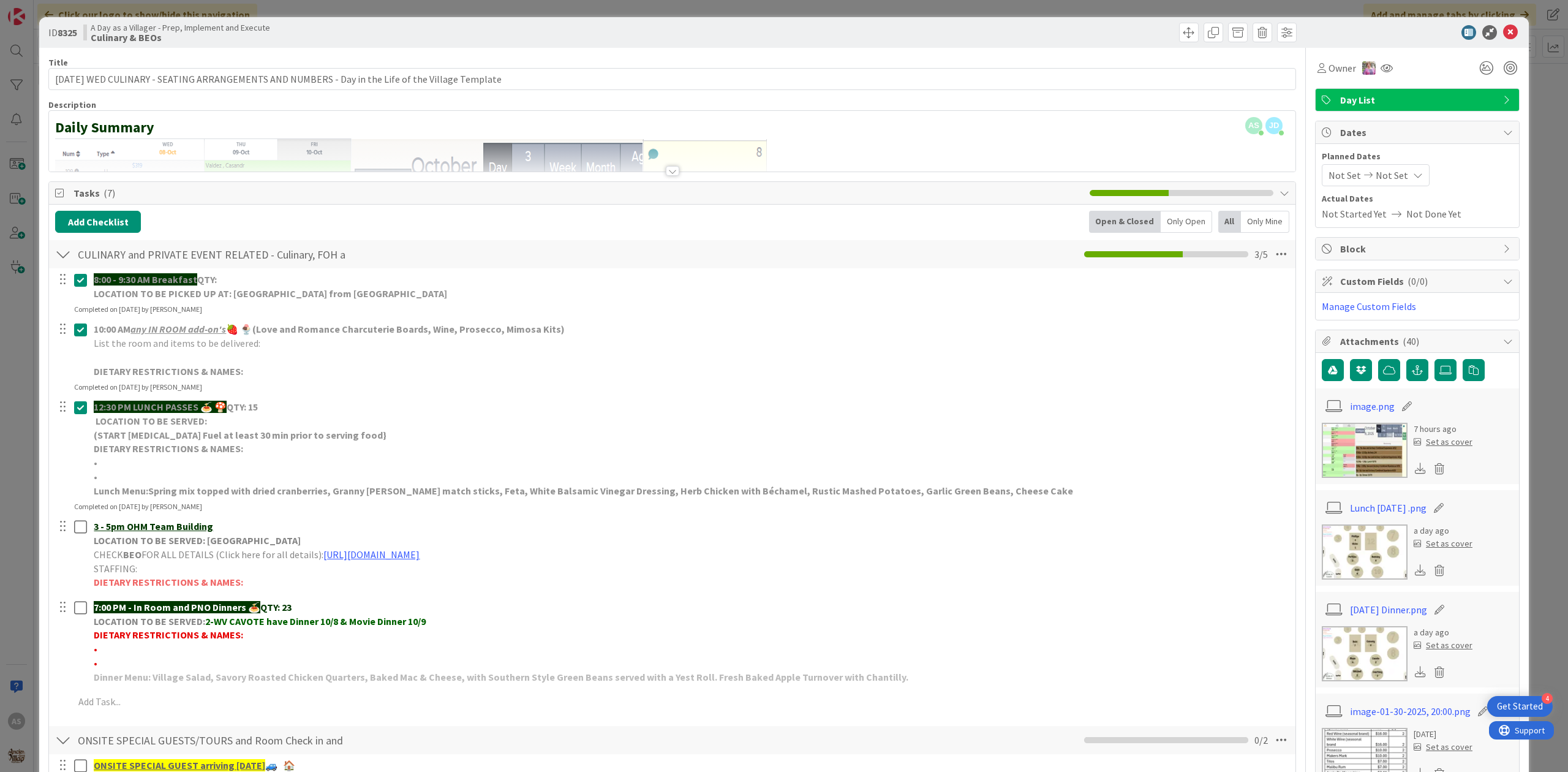
click at [668, 173] on div at bounding box center [672, 171] width 13 height 10
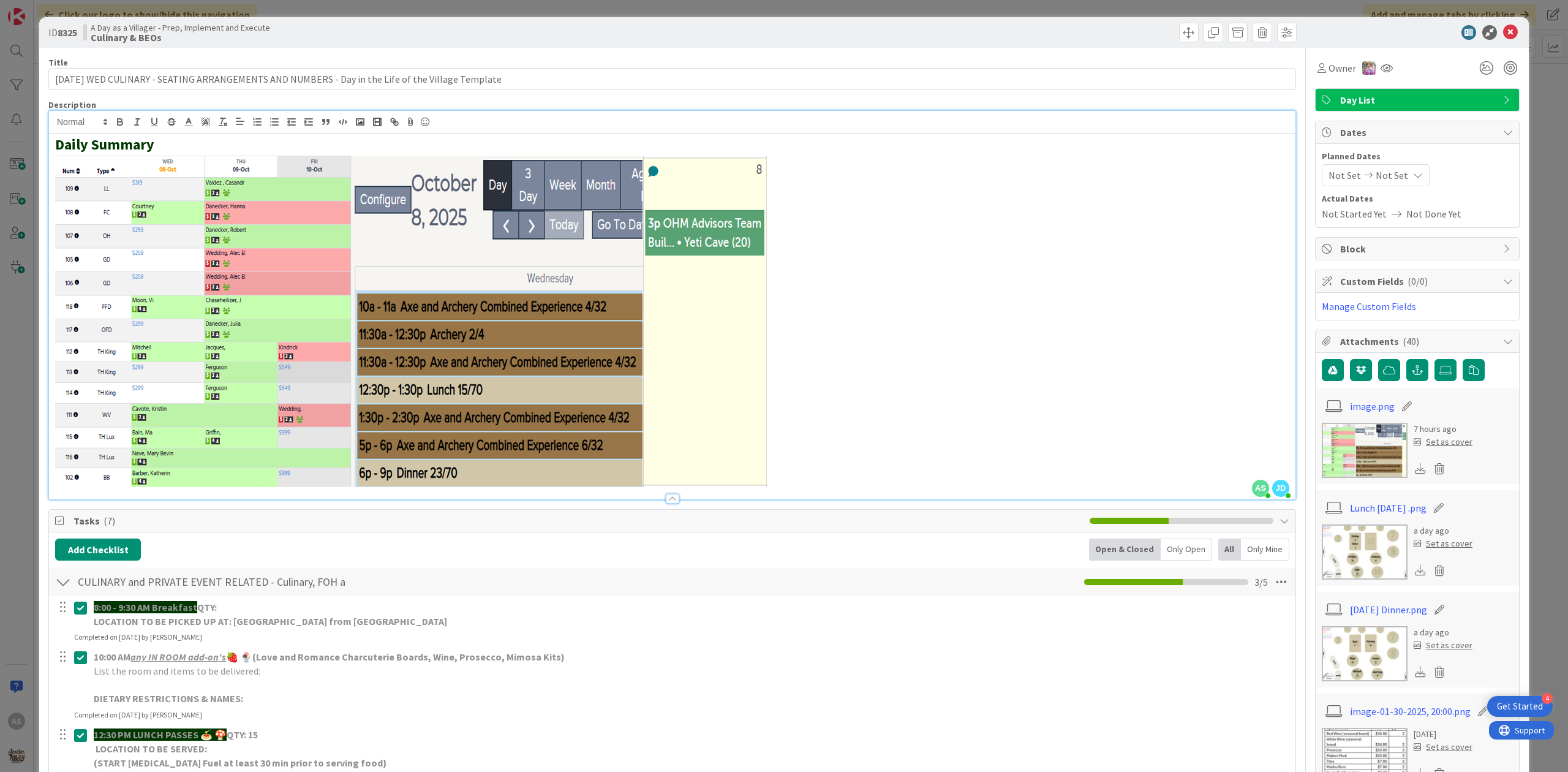
click at [667, 503] on div at bounding box center [672, 498] width 13 height 10
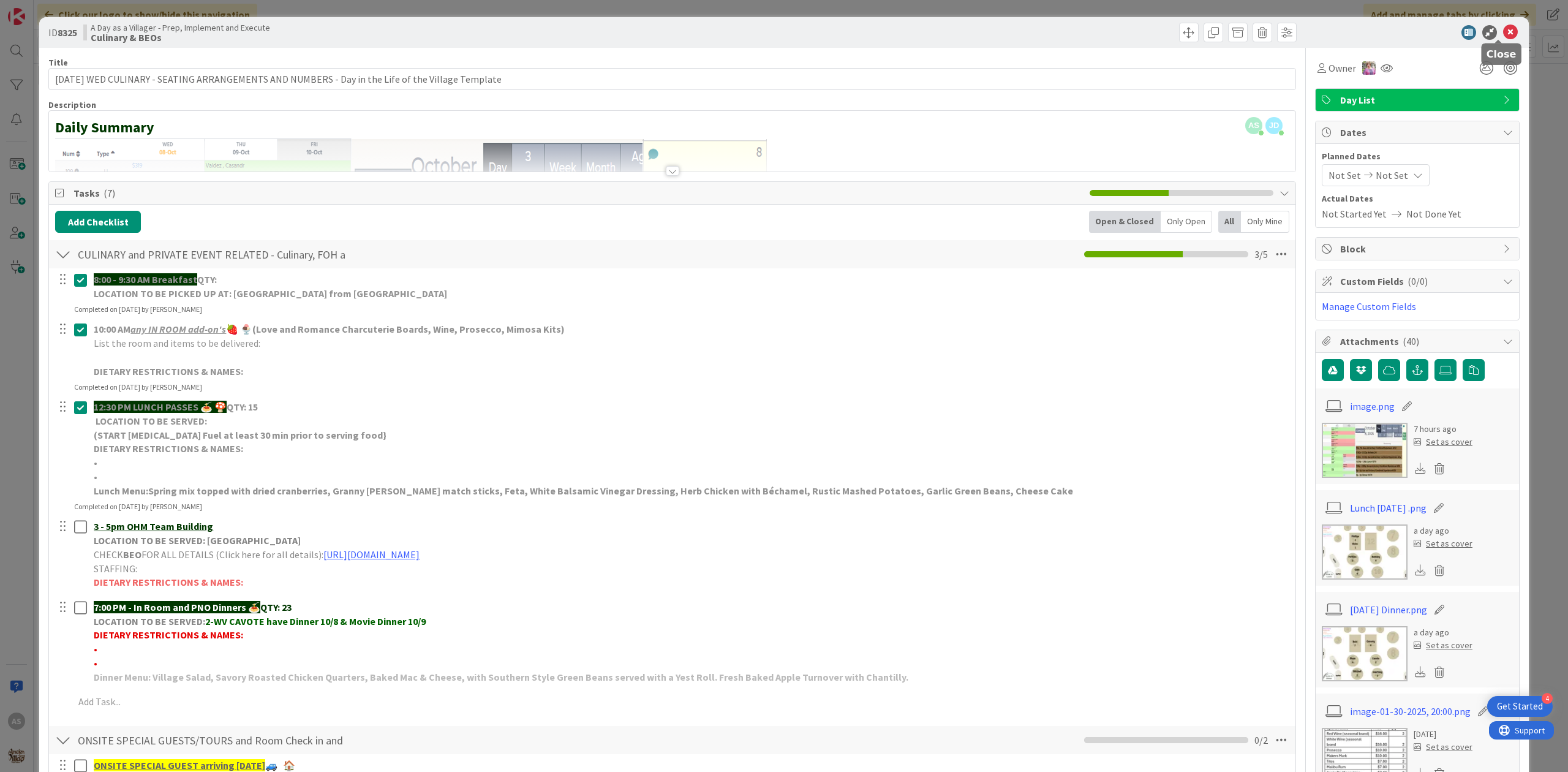
click at [1503, 28] on icon at bounding box center [1510, 32] width 15 height 15
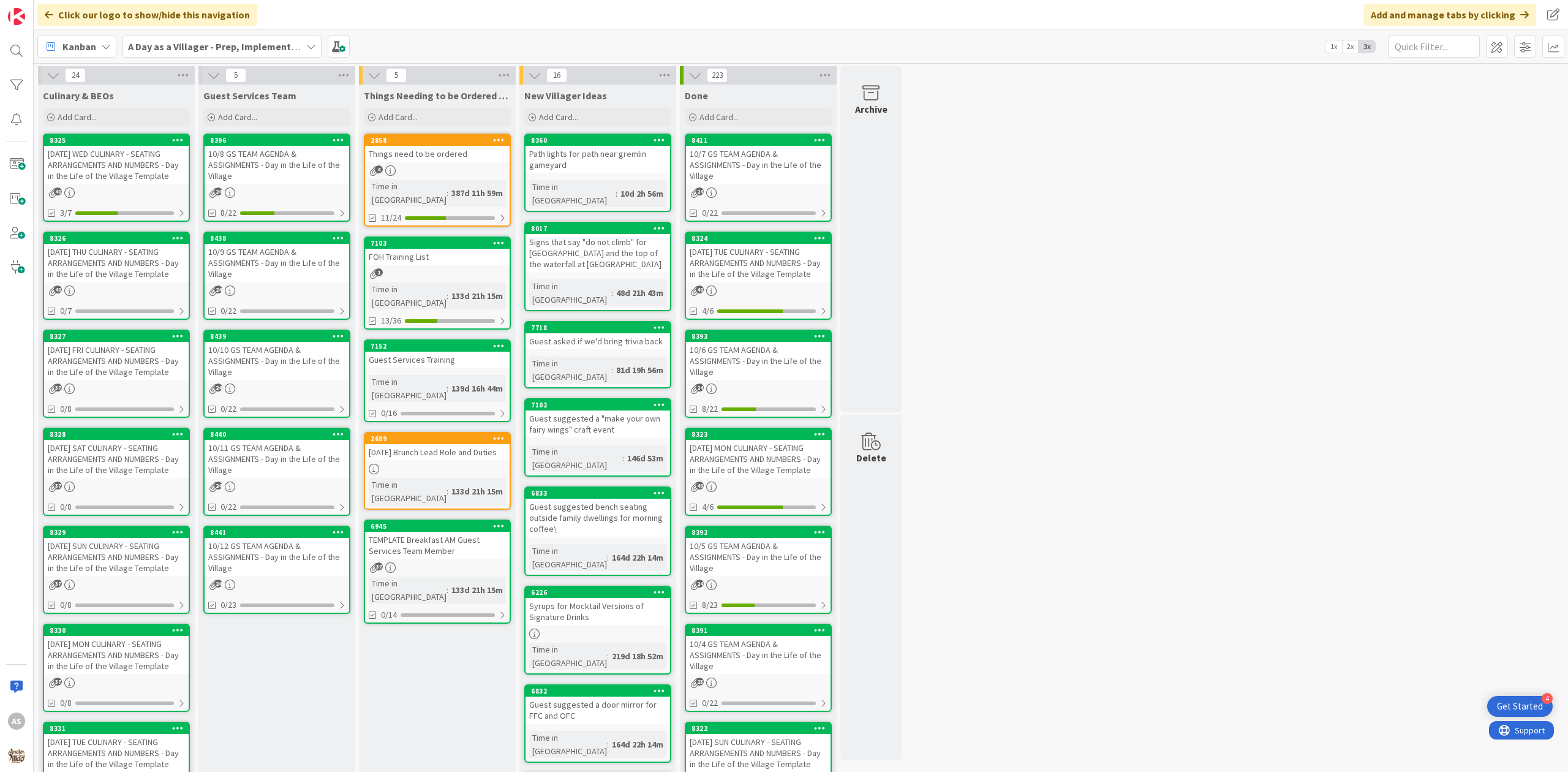
click at [269, 458] on div "10/11 GS TEAM AGENDA & ASSIGNMENTS - Day in the Life of the Village" at bounding box center [277, 459] width 145 height 38
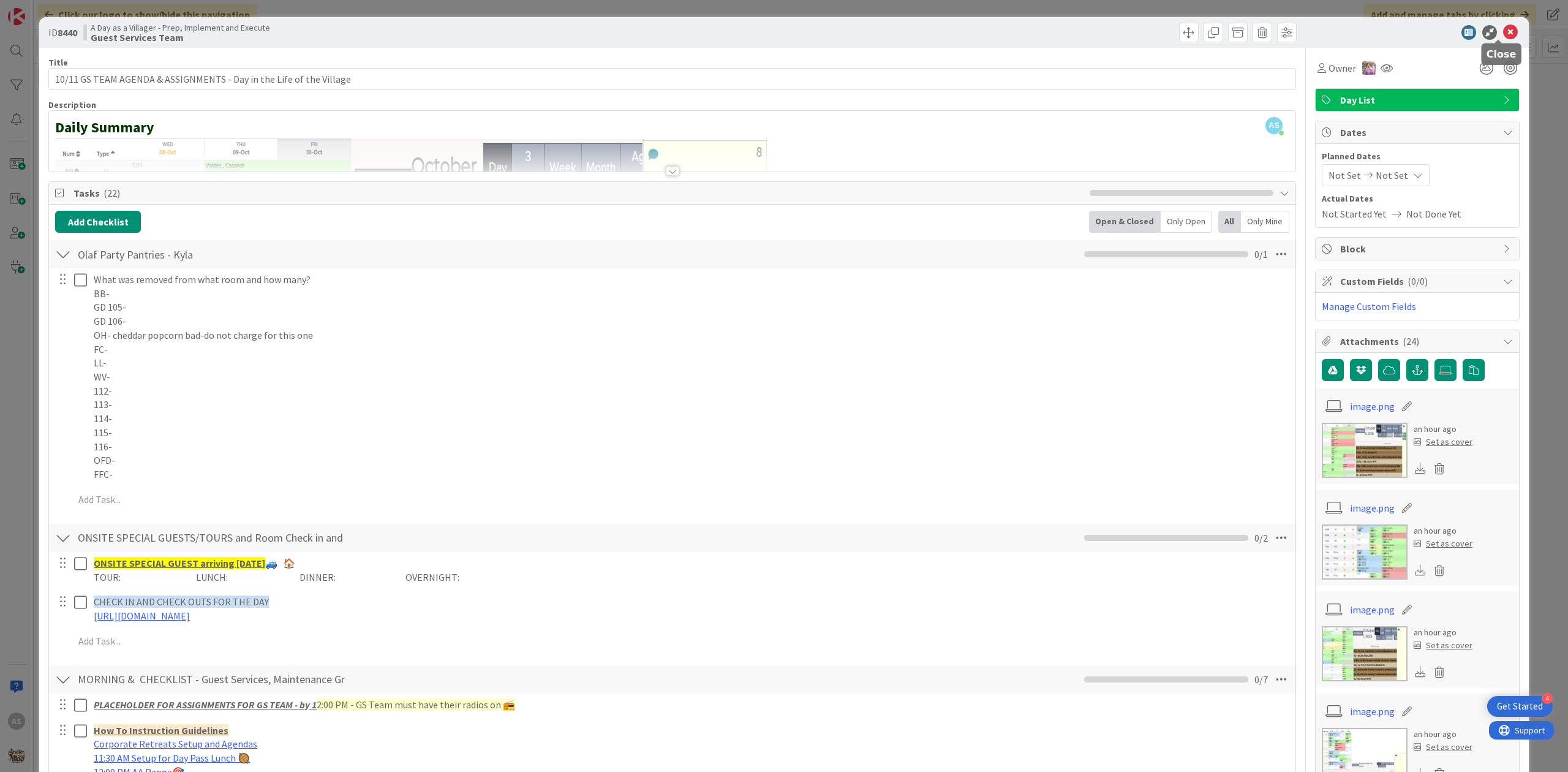
click at [1505, 28] on icon at bounding box center [1510, 32] width 15 height 15
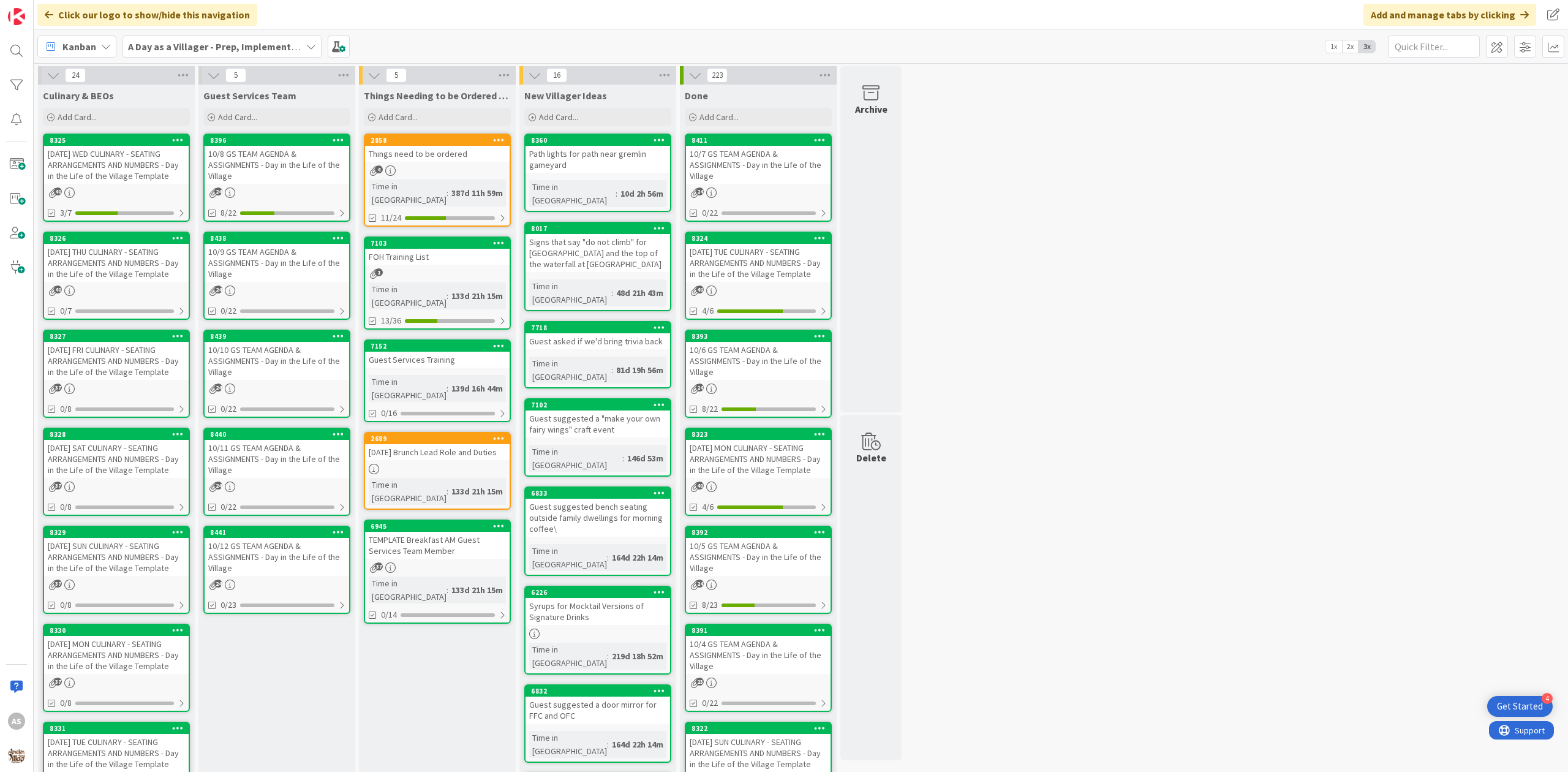
click at [290, 543] on div "10/12 GS TEAM AGENDA & ASSIGNMENTS - Day in the Life of the Village" at bounding box center [277, 557] width 145 height 38
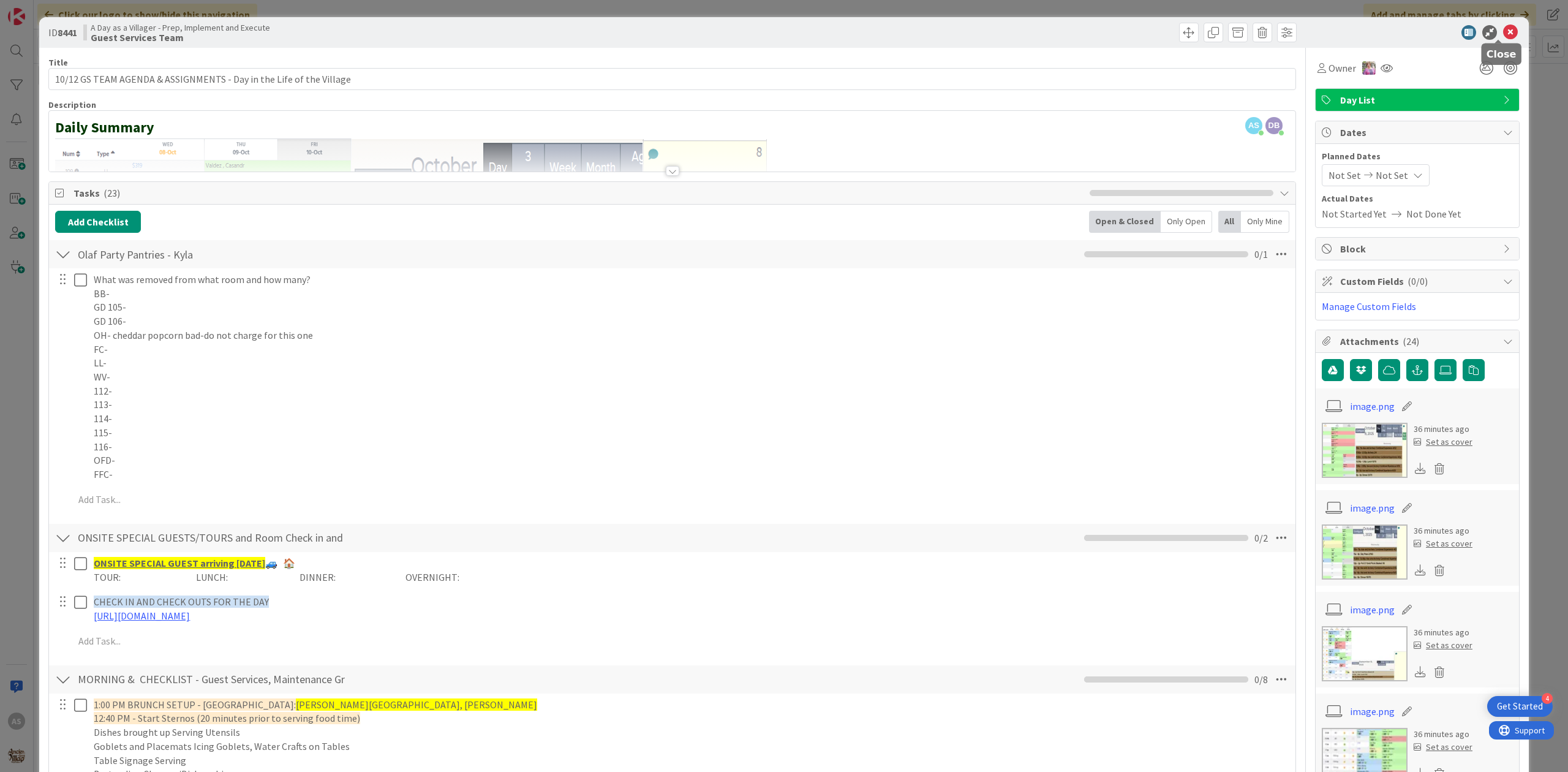
click at [1503, 33] on icon at bounding box center [1510, 32] width 15 height 15
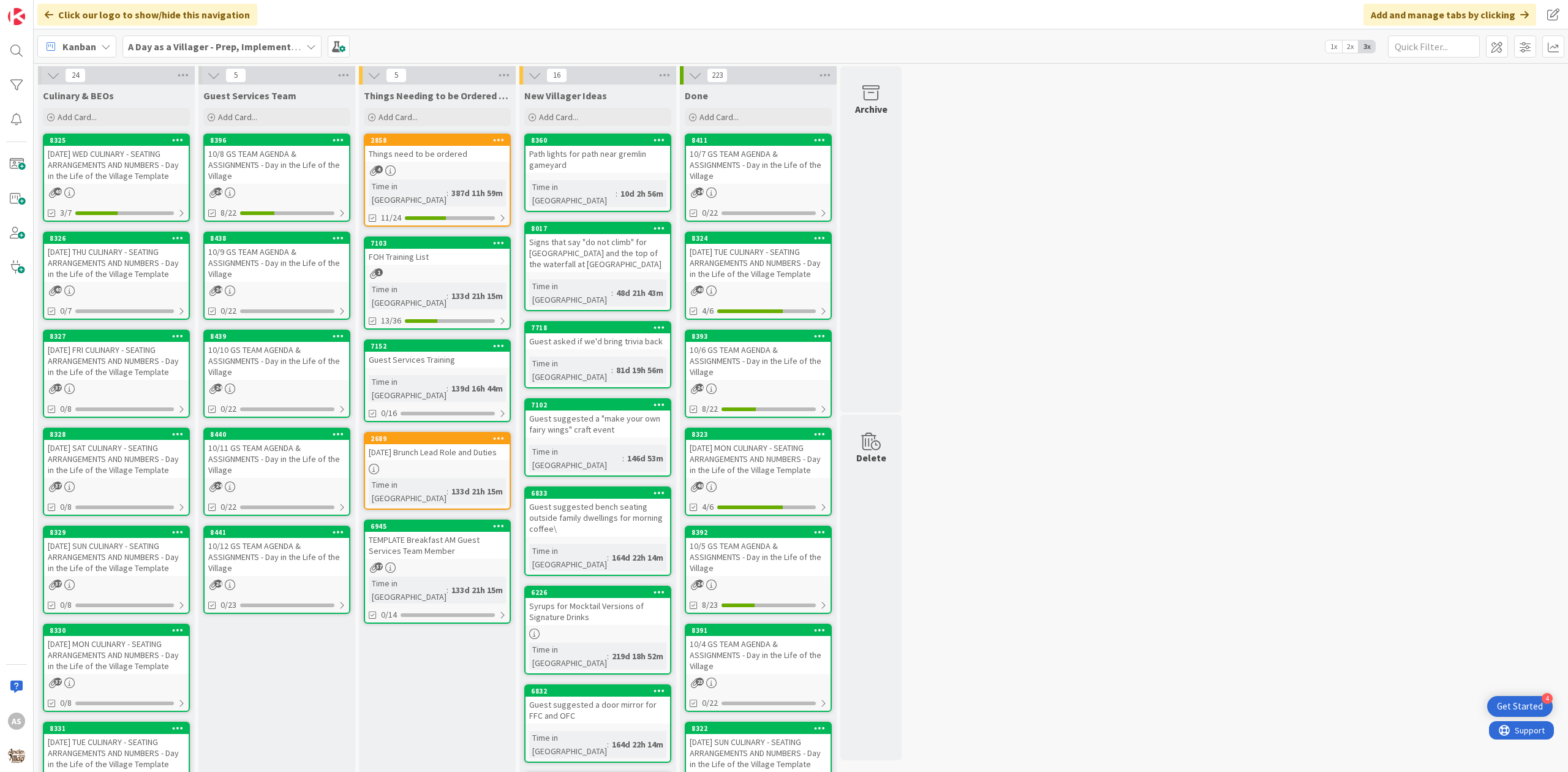
click at [424, 342] on div "7152 Guest Services Training Time in [GEOGRAPHIC_DATA] : 139d 16h 44m 0/16" at bounding box center [437, 381] width 147 height 83
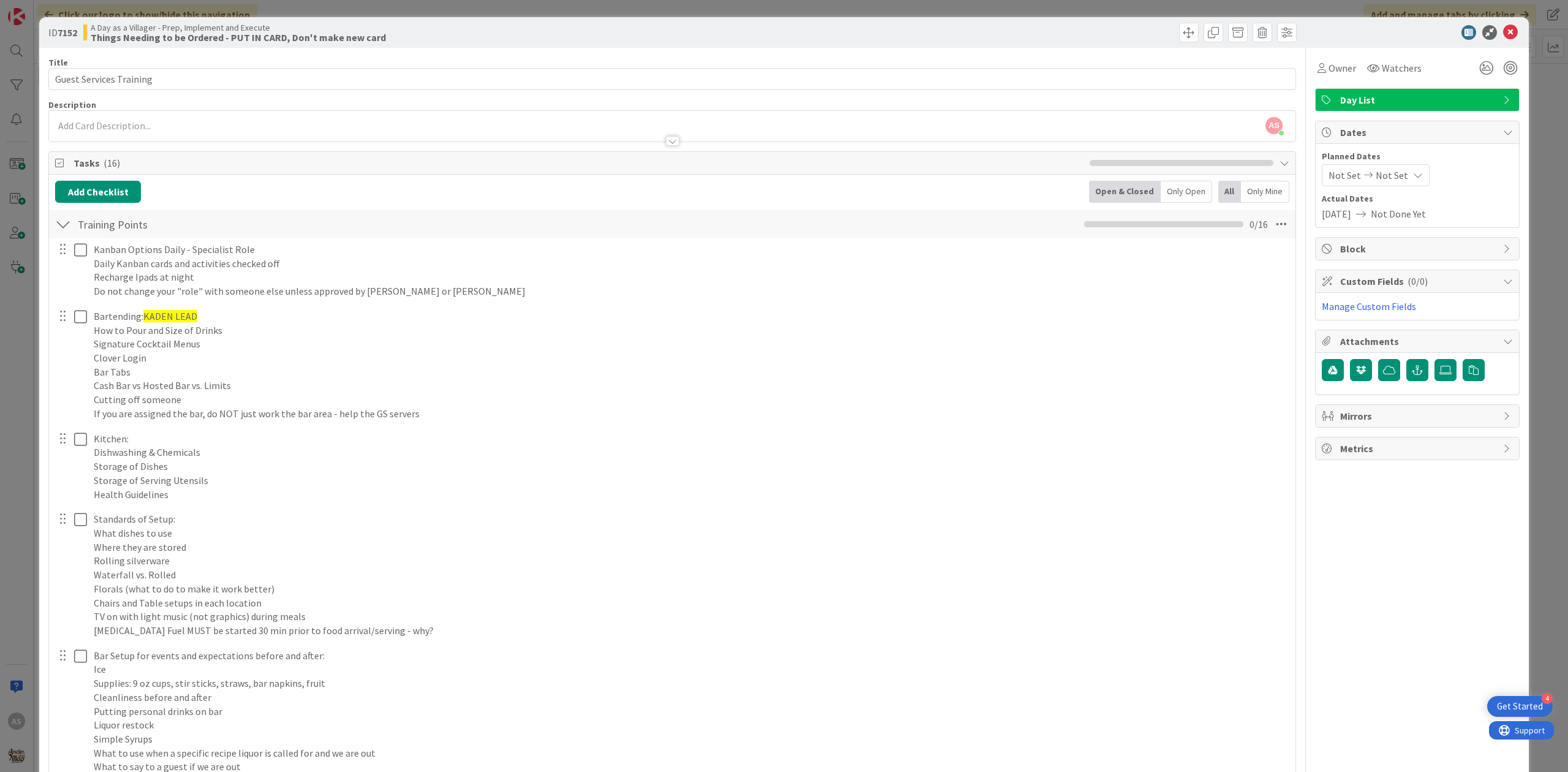
click at [1507, 32] on div at bounding box center [1411, 32] width 217 height 15
click at [1503, 32] on icon at bounding box center [1510, 32] width 15 height 15
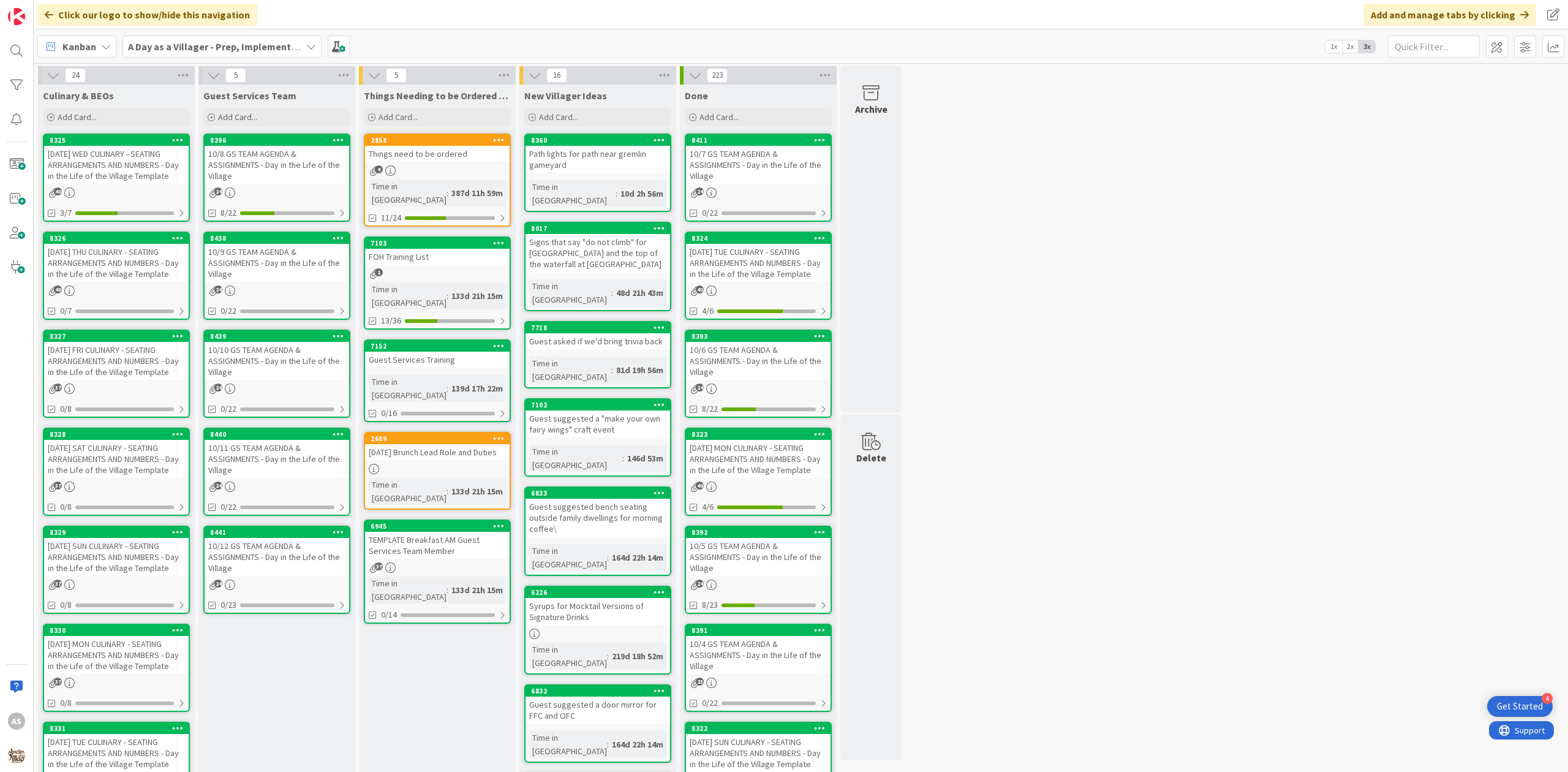
click at [467, 608] on div "Things Needing to be Ordered - PUT IN CARD, Don't make new card Add Card... 285…" at bounding box center [438, 614] width 157 height 1058
drag, startPoint x: 473, startPoint y: 603, endPoint x: 484, endPoint y: 618, distance: 18.6
click at [469, 607] on div "Things Needing to be Ordered - PUT IN CARD, Don't make new card Add Card... 285…" at bounding box center [438, 614] width 157 height 1058
drag, startPoint x: 1101, startPoint y: 267, endPoint x: 1103, endPoint y: 334, distance: 67.0
click at [1101, 267] on div "24 Culinary & BEOs Add Card... 8325 [DATE] WED CULINARY - SEATING ARRANGEMENTS …" at bounding box center [801, 607] width 1530 height 1083
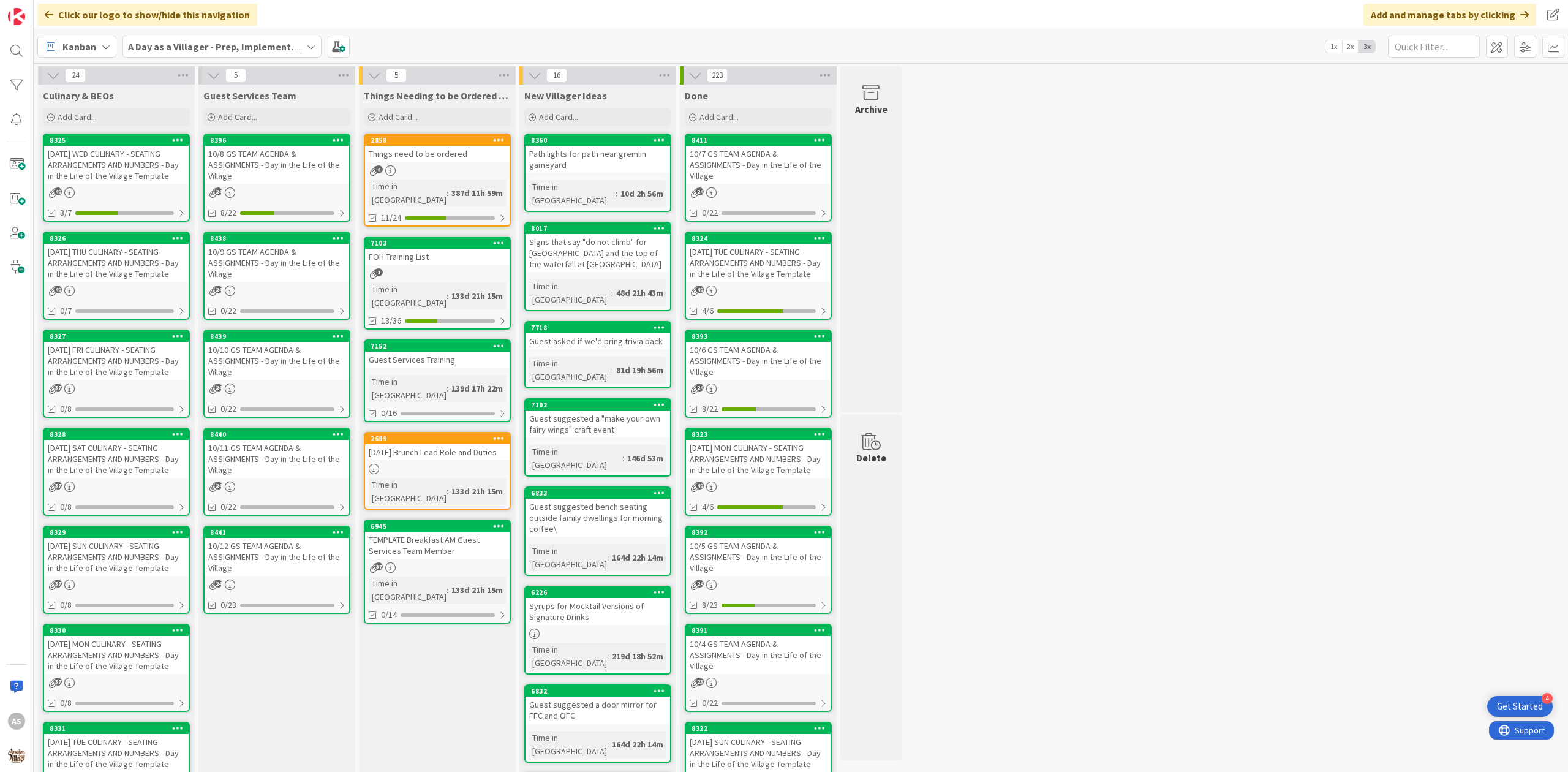
click at [1156, 196] on div "24 Culinary & BEOs Add Card... 8325 [DATE] WED CULINARY - SEATING ARRANGEMENTS …" at bounding box center [801, 607] width 1530 height 1083
click at [1150, 220] on div "24 Culinary & BEOs Add Card... 8325 [DATE] WED CULINARY - SEATING ARRANGEMENTS …" at bounding box center [801, 607] width 1530 height 1083
click at [245, 174] on div "10/8 GS TEAM AGENDA & ASSIGNMENTS - Day in the Life of the Village" at bounding box center [277, 165] width 145 height 38
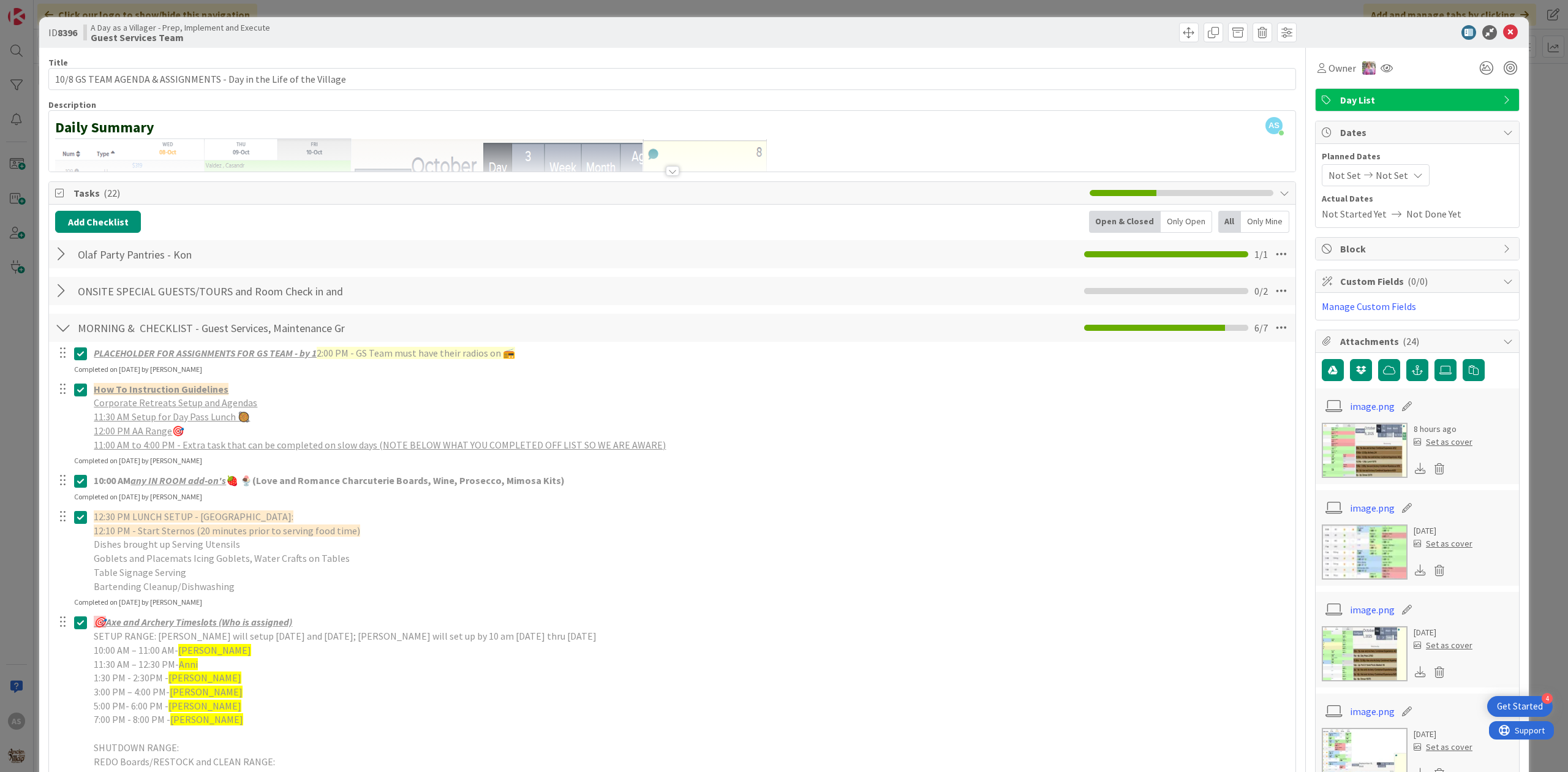
click at [55, 248] on div at bounding box center [63, 253] width 16 height 22
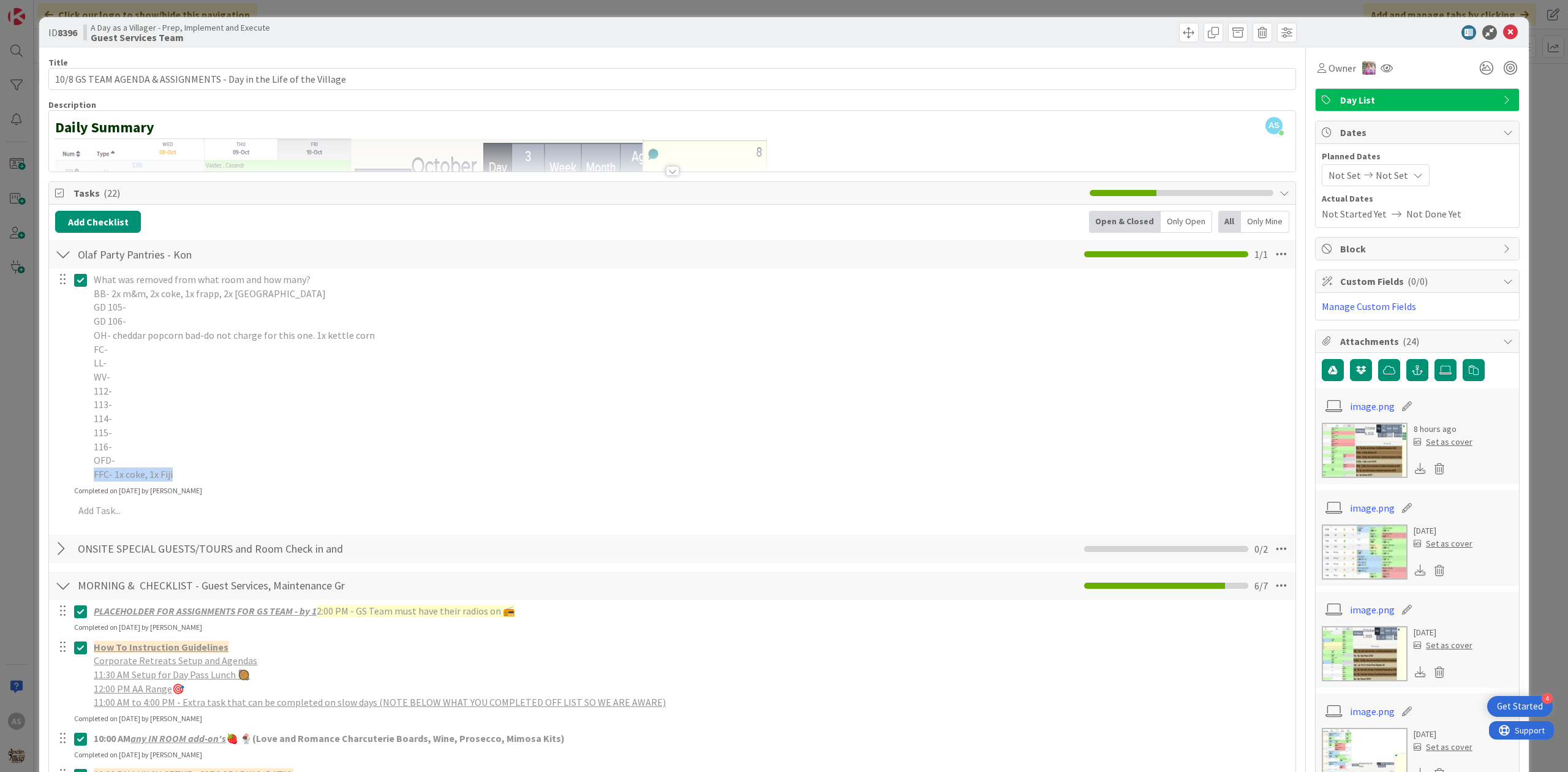
click at [406, 463] on div "What was removed from what room and how many? BB- 2x m&m, 2x coke, 1x frapp, 2x…" at bounding box center [690, 376] width 1203 height 216
click at [326, 427] on p "115-" at bounding box center [690, 433] width 1194 height 14
click at [75, 283] on icon at bounding box center [80, 279] width 12 height 15
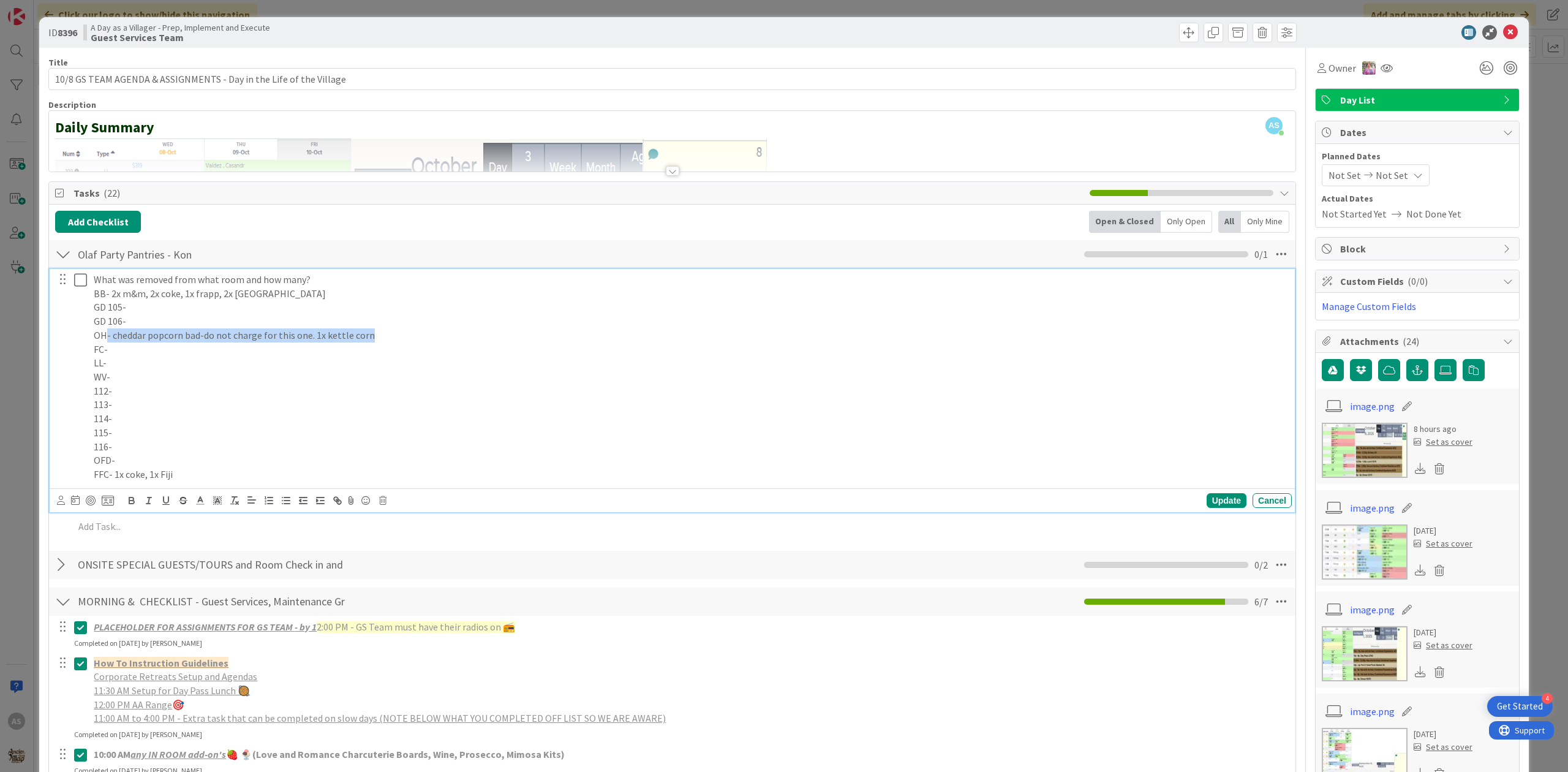
drag, startPoint x: 382, startPoint y: 342, endPoint x: 109, endPoint y: 340, distance: 273.0
click at [105, 336] on p "OH- cheddar popcorn bad-do not charge for this one. 1x kettle corn" at bounding box center [690, 335] width 1194 height 14
click at [465, 342] on p "OH- cheddar popcorn bad-do not charge for this one. 1x kettle corn" at bounding box center [690, 335] width 1194 height 14
drag, startPoint x: 397, startPoint y: 345, endPoint x: 130, endPoint y: 342, distance: 267.0
click at [141, 348] on p "FC-" at bounding box center [690, 350] width 1194 height 14
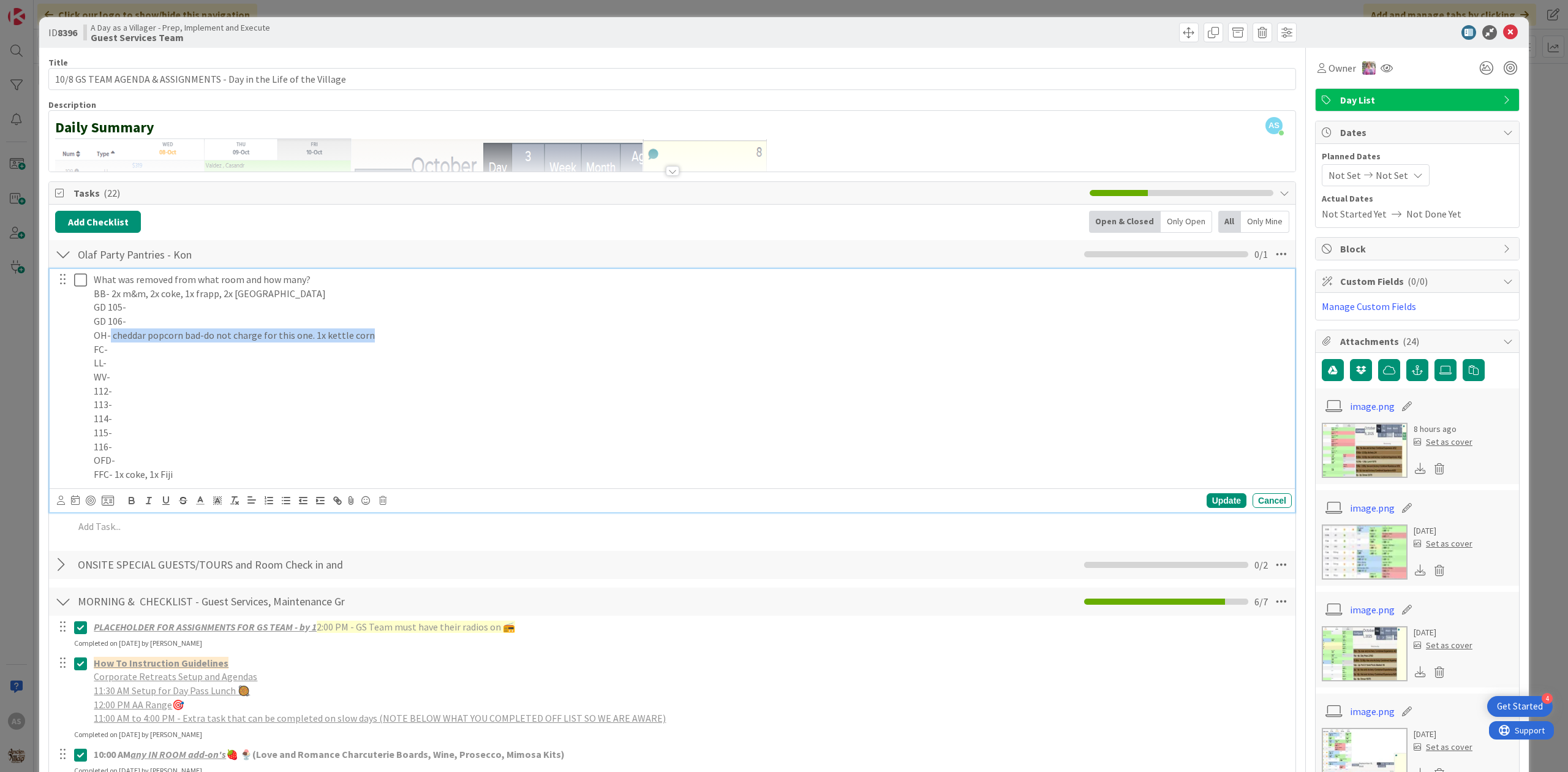
drag, startPoint x: 110, startPoint y: 338, endPoint x: 408, endPoint y: 334, distance: 298.0
click at [408, 334] on p "OH- cheddar popcorn bad-do not charge for this one. 1x kettle corn" at bounding box center [690, 335] width 1194 height 14
copy p "cheddar popcorn bad-do not charge for this one. 1x kettle corn"
click at [1214, 505] on div "Update" at bounding box center [1226, 500] width 40 height 15
drag, startPoint x: 250, startPoint y: 296, endPoint x: 111, endPoint y: 299, distance: 139.0
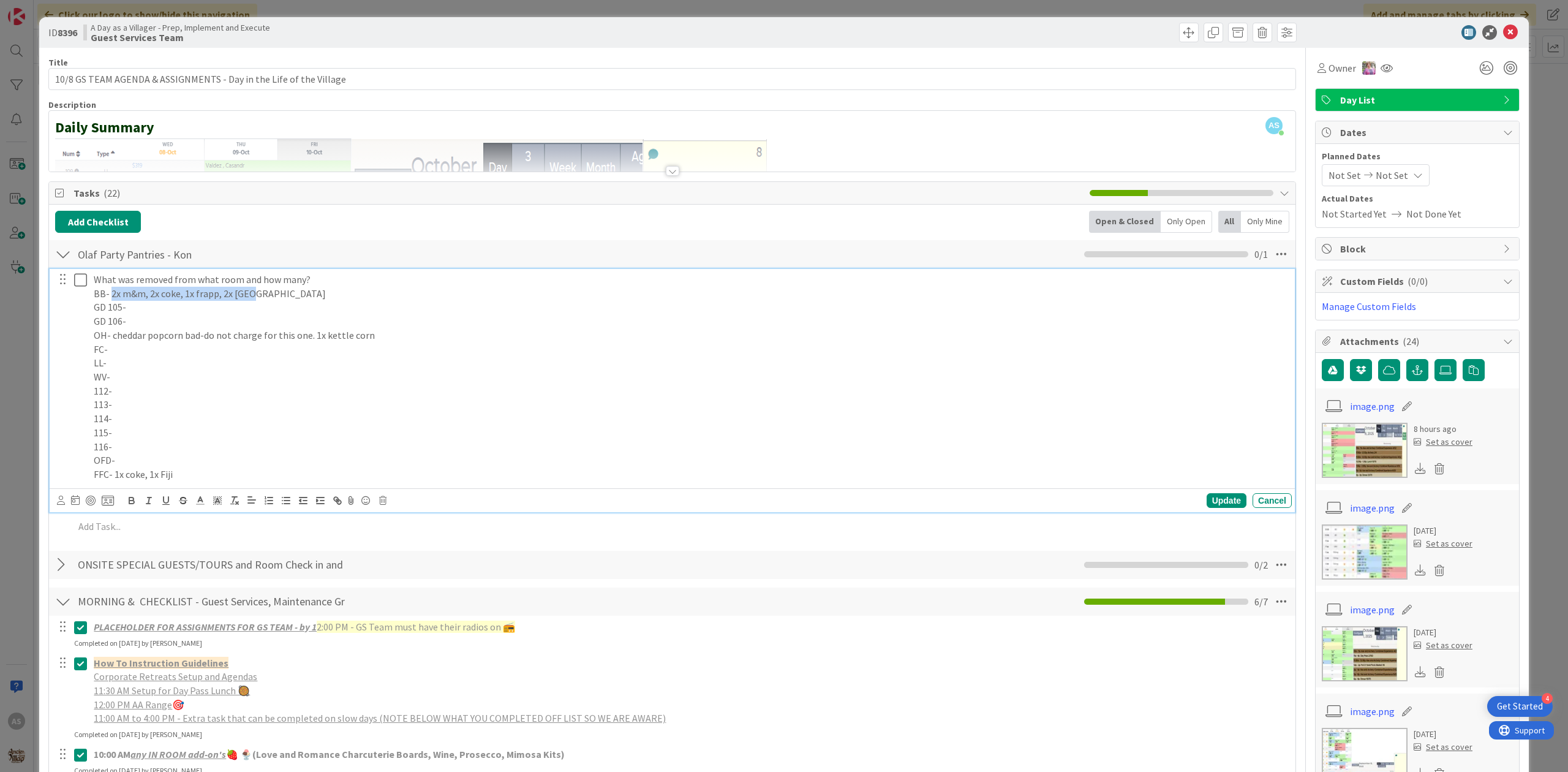
click at [111, 299] on p "BB- 2x m&m, 2x coke, 1x frapp, 2x [GEOGRAPHIC_DATA]" at bounding box center [690, 294] width 1194 height 14
copy p "2x m&m, 2x coke, 1x frapp, 2x [GEOGRAPHIC_DATA]"
click at [86, 273] on button at bounding box center [81, 280] width 15 height 20
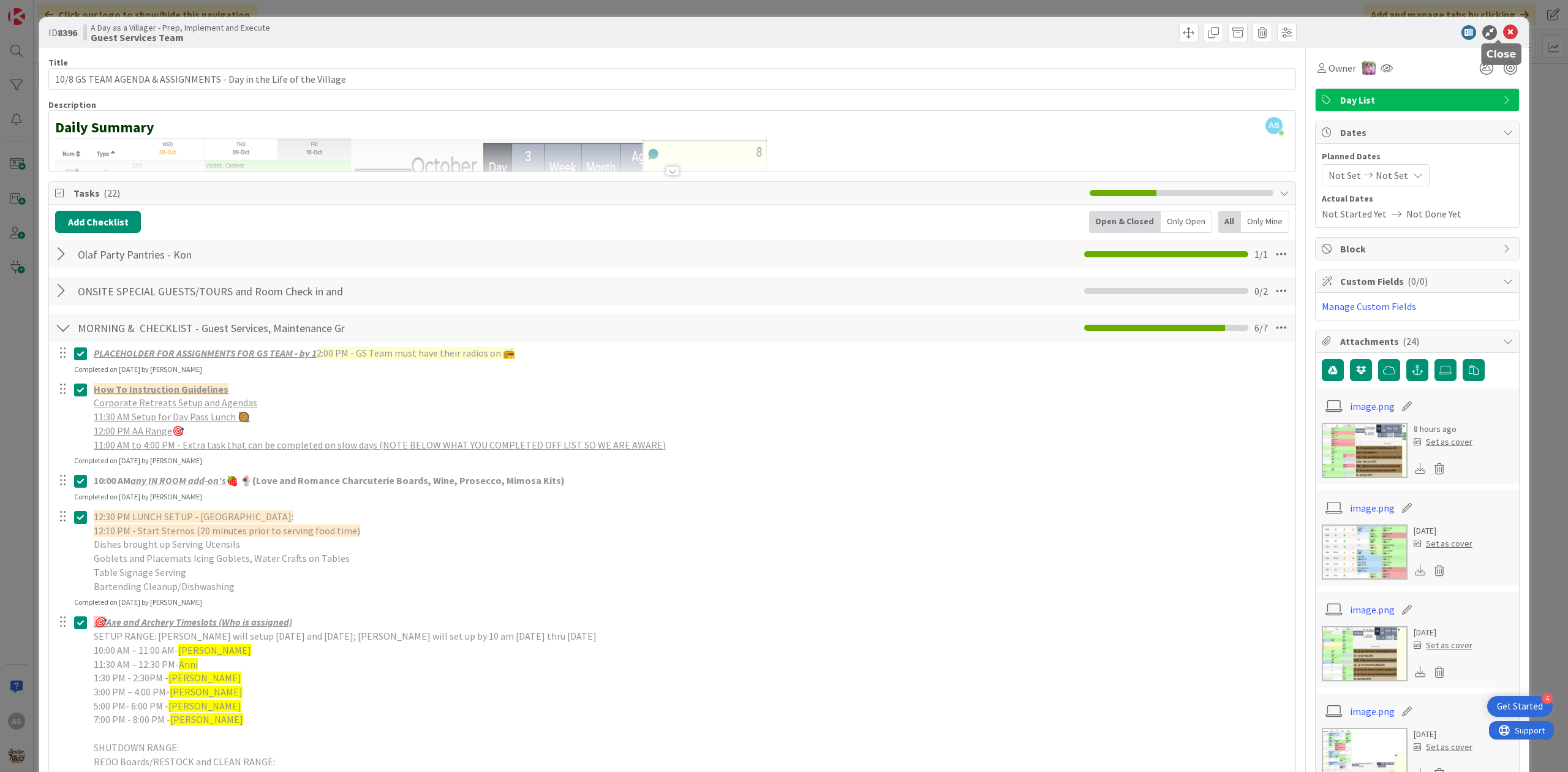
click at [1503, 25] on icon at bounding box center [1510, 32] width 15 height 15
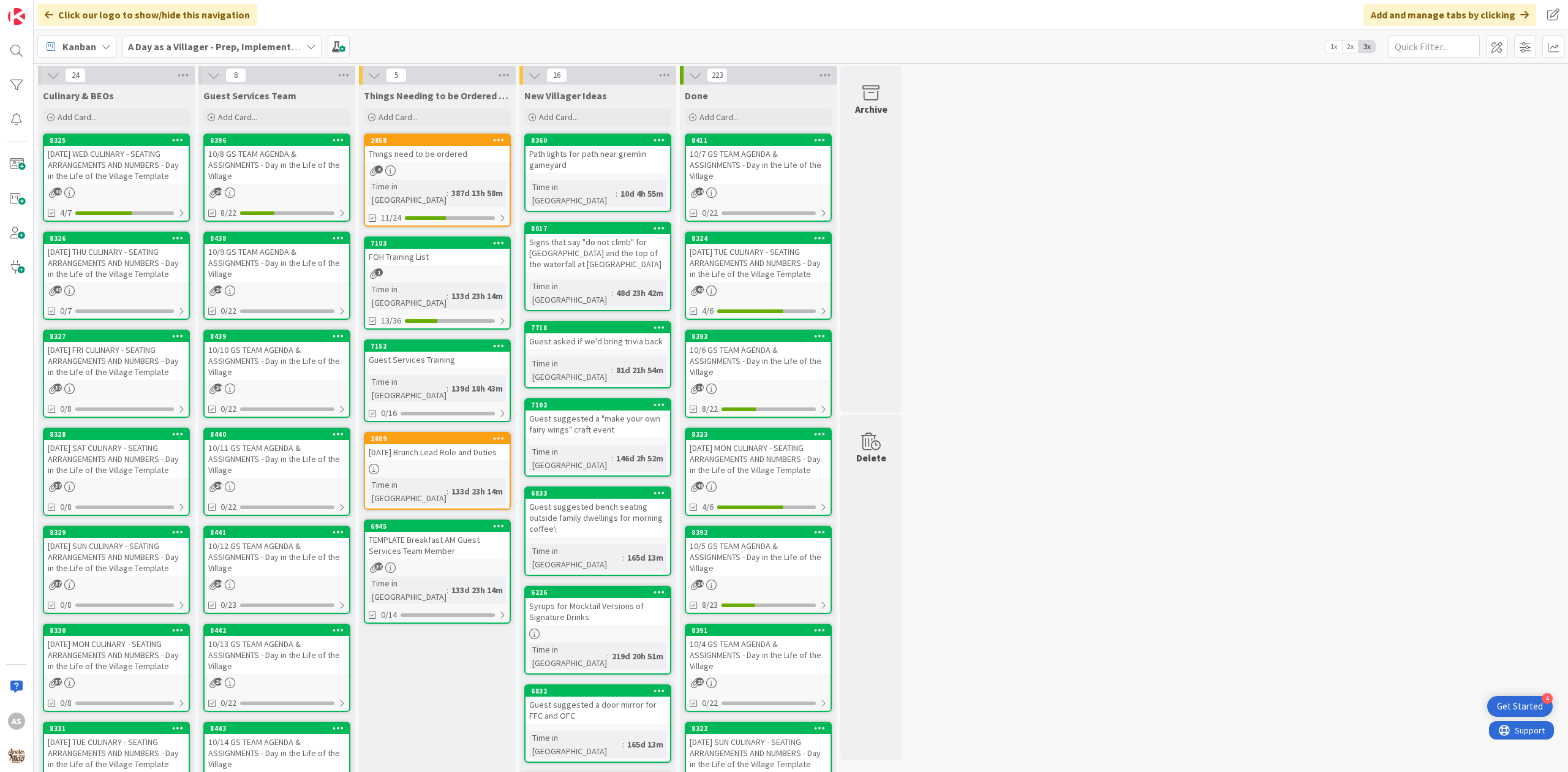
click at [84, 169] on div "[DATE] WED CULINARY - SEATING ARRANGEMENTS AND NUMBERS - Day in the Life of the…" at bounding box center [117, 165] width 145 height 38
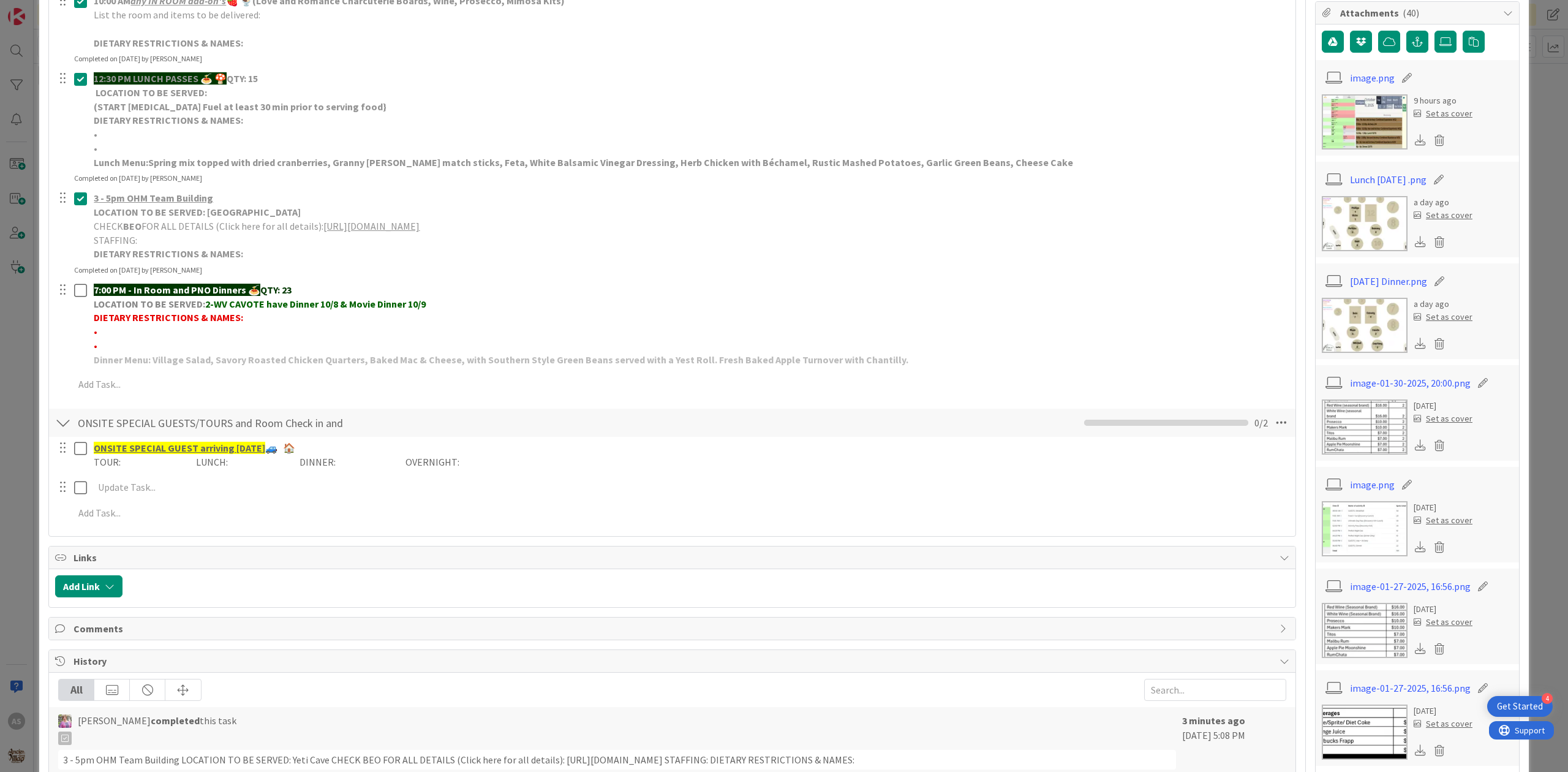
scroll to position [326, 0]
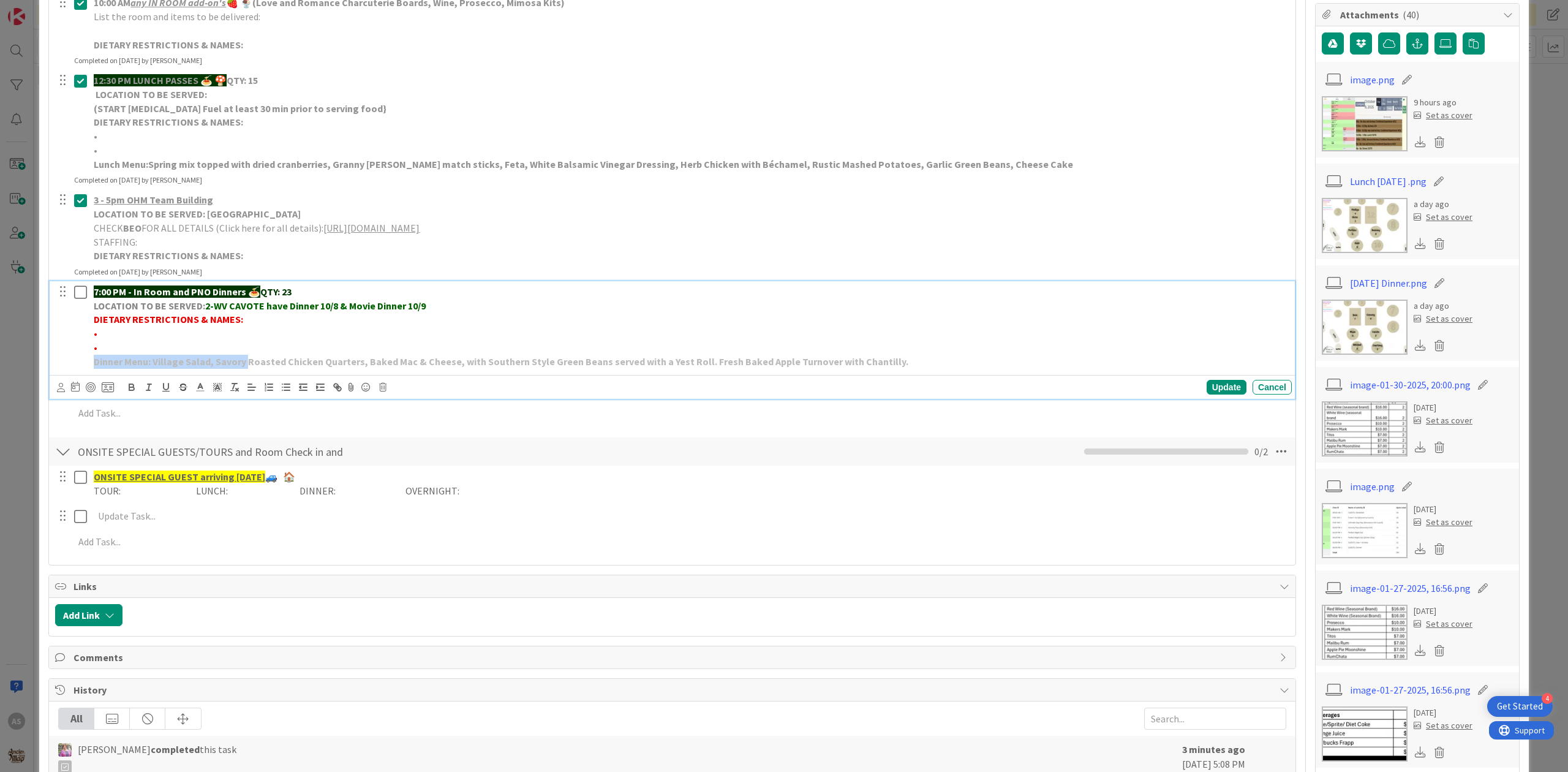
drag, startPoint x: 245, startPoint y: 360, endPoint x: 280, endPoint y: 348, distance: 37.0
click at [282, 348] on div "7:00 PM - In Room and PNO Dinners 🍝 QTY: 23 LOCATION TO BE SERVED: 2-WV CAVOTE …" at bounding box center [690, 326] width 1203 height 91
click at [280, 345] on p "•" at bounding box center [690, 348] width 1194 height 14
click at [1228, 387] on div "Update" at bounding box center [1226, 387] width 40 height 15
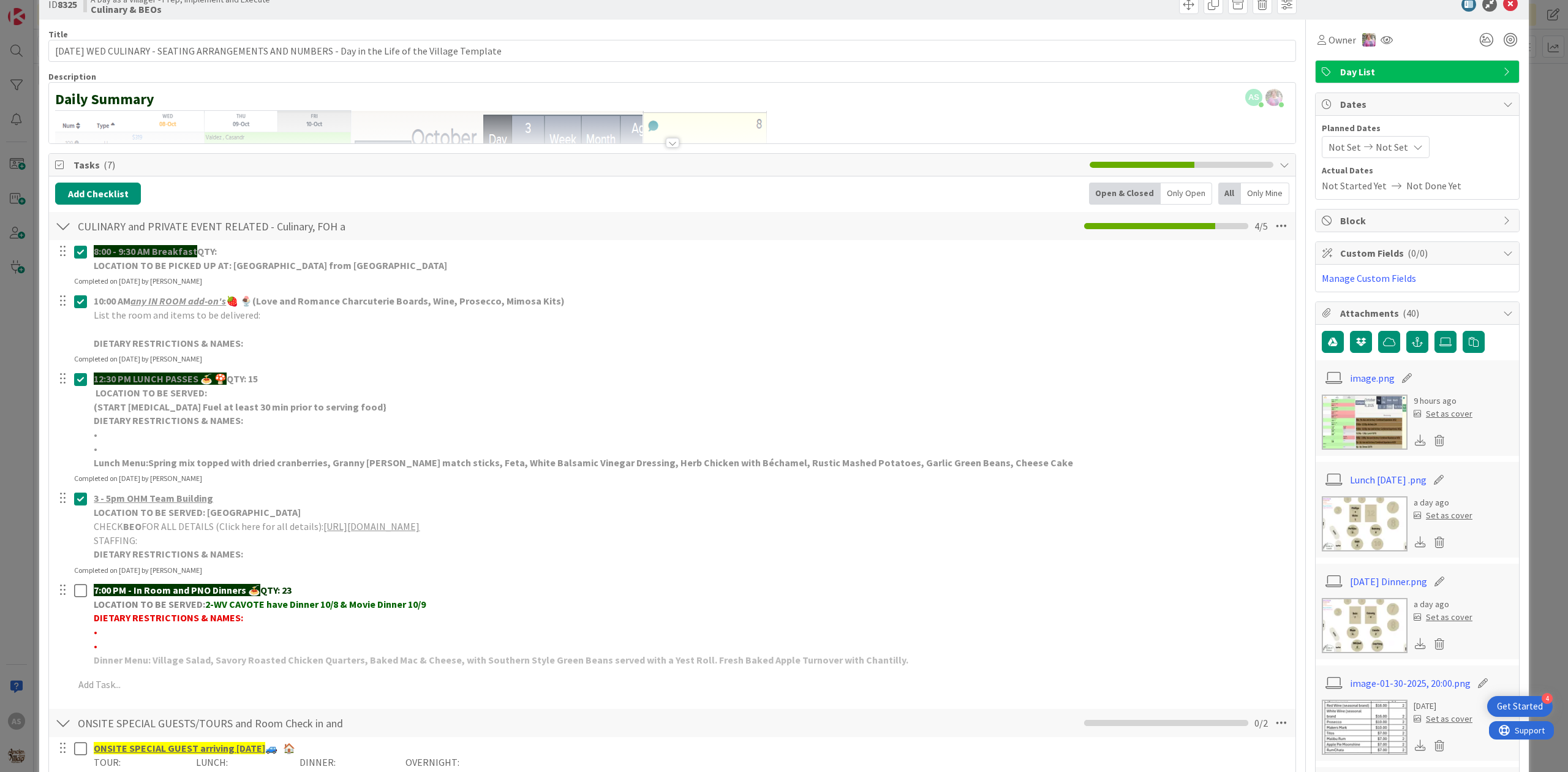
scroll to position [0, 0]
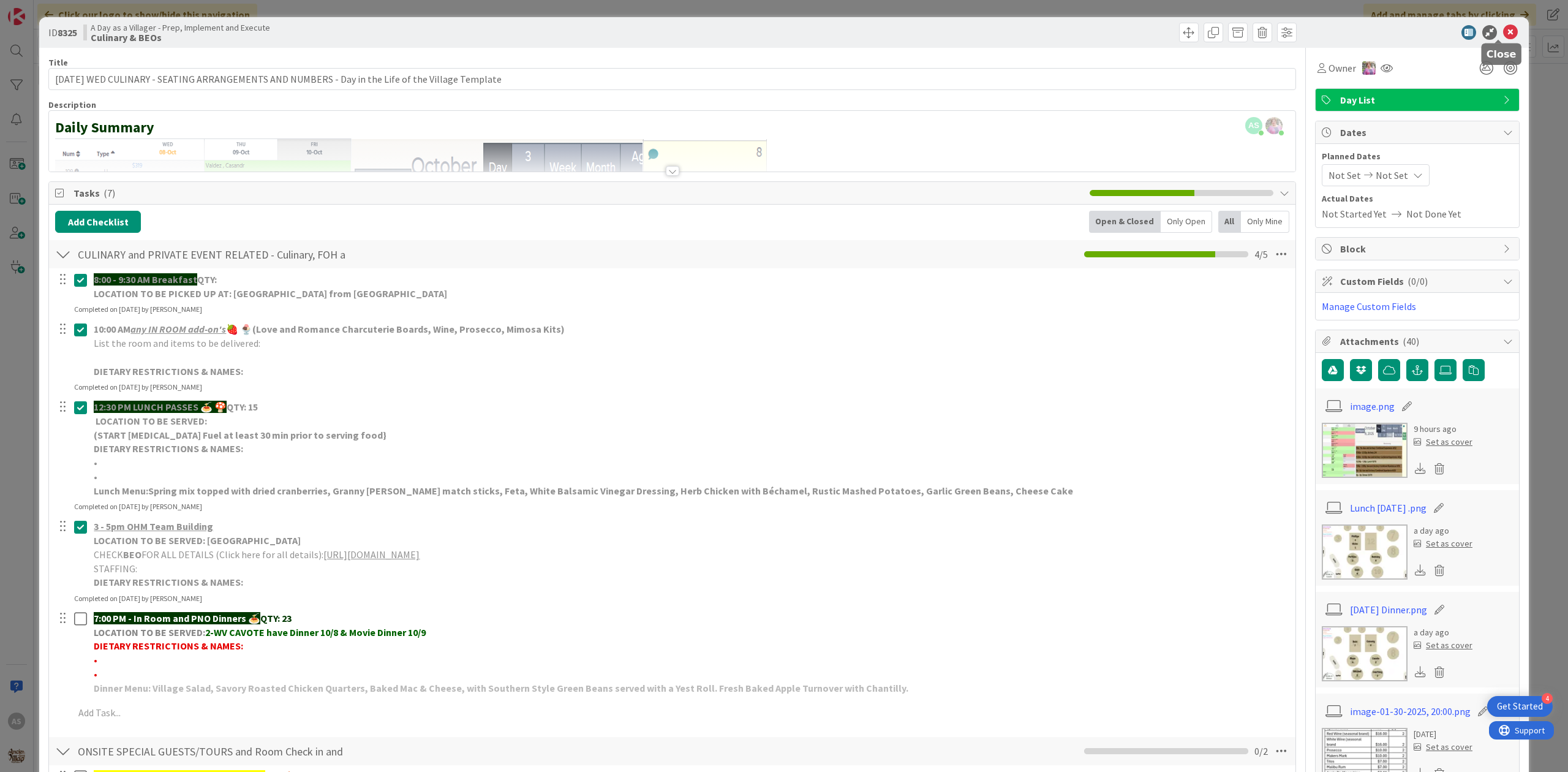
click at [1503, 32] on icon at bounding box center [1510, 32] width 15 height 15
